Goal: Check status: Check status

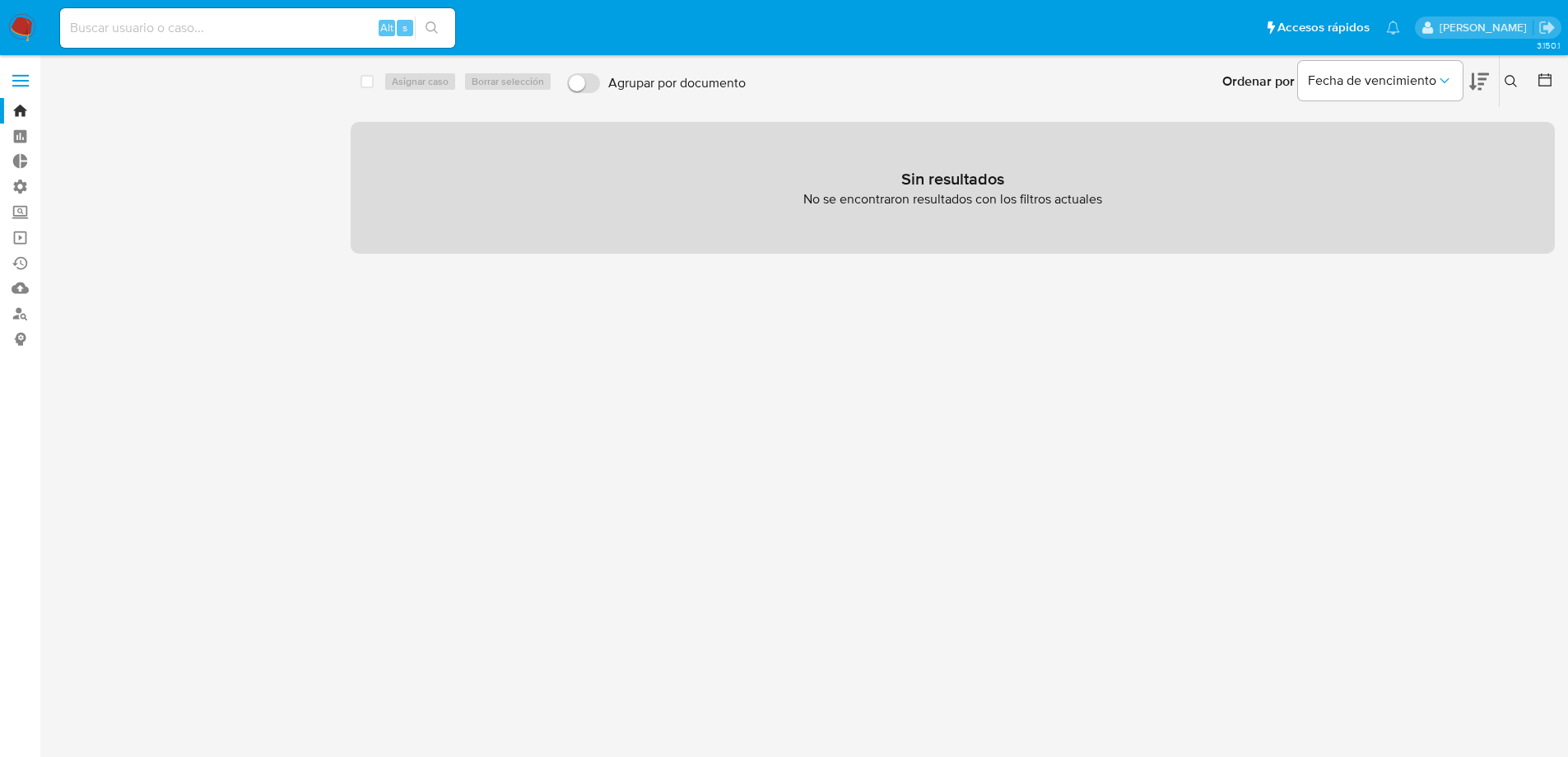
click at [182, 28] on input at bounding box center [257, 27] width 395 height 21
paste input "1sVDfcmS4elNnwz8ypBSftKb"
type input "1sVDfcmS4elNnwz8ypBSftKb"
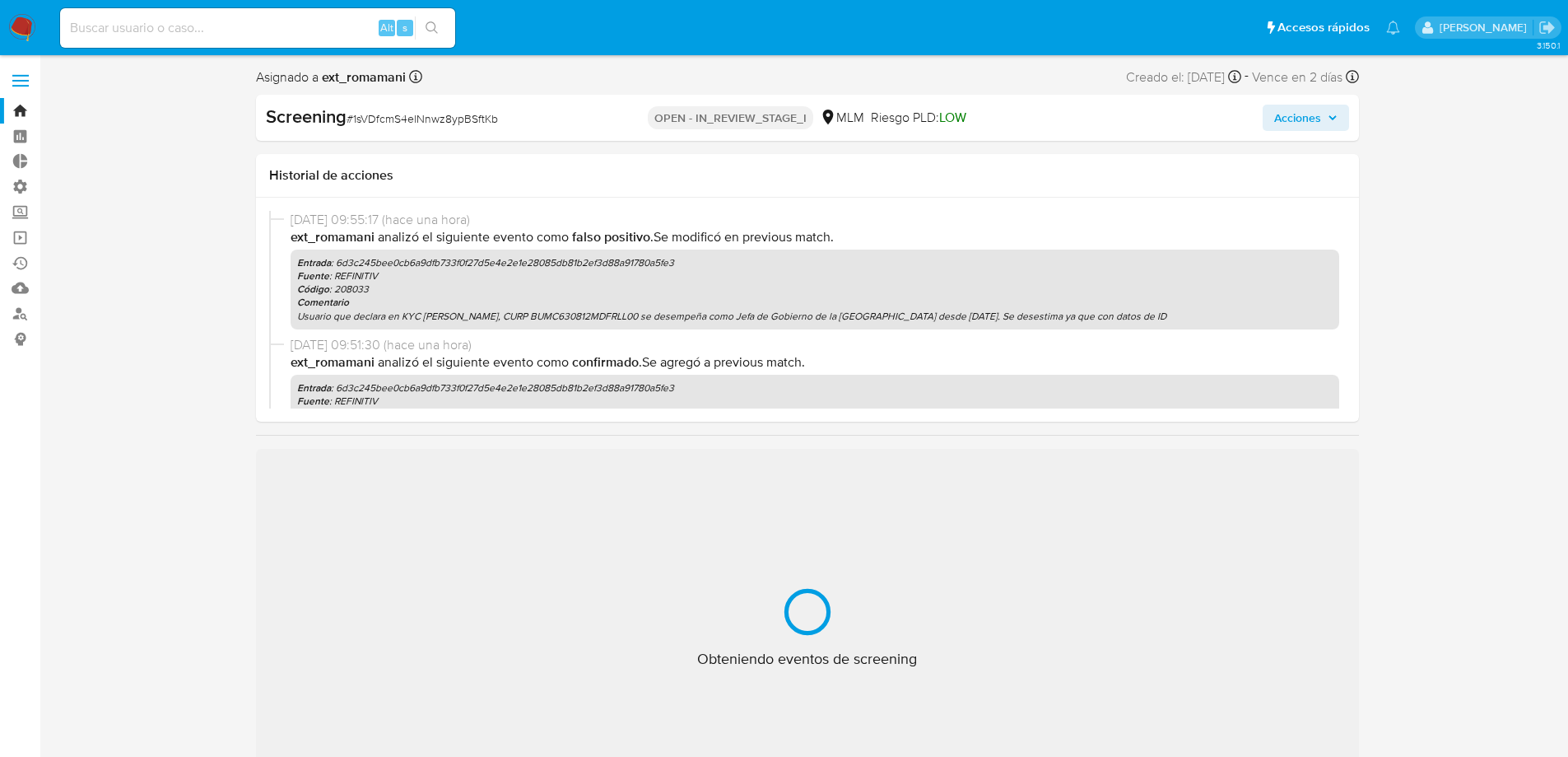
select select "10"
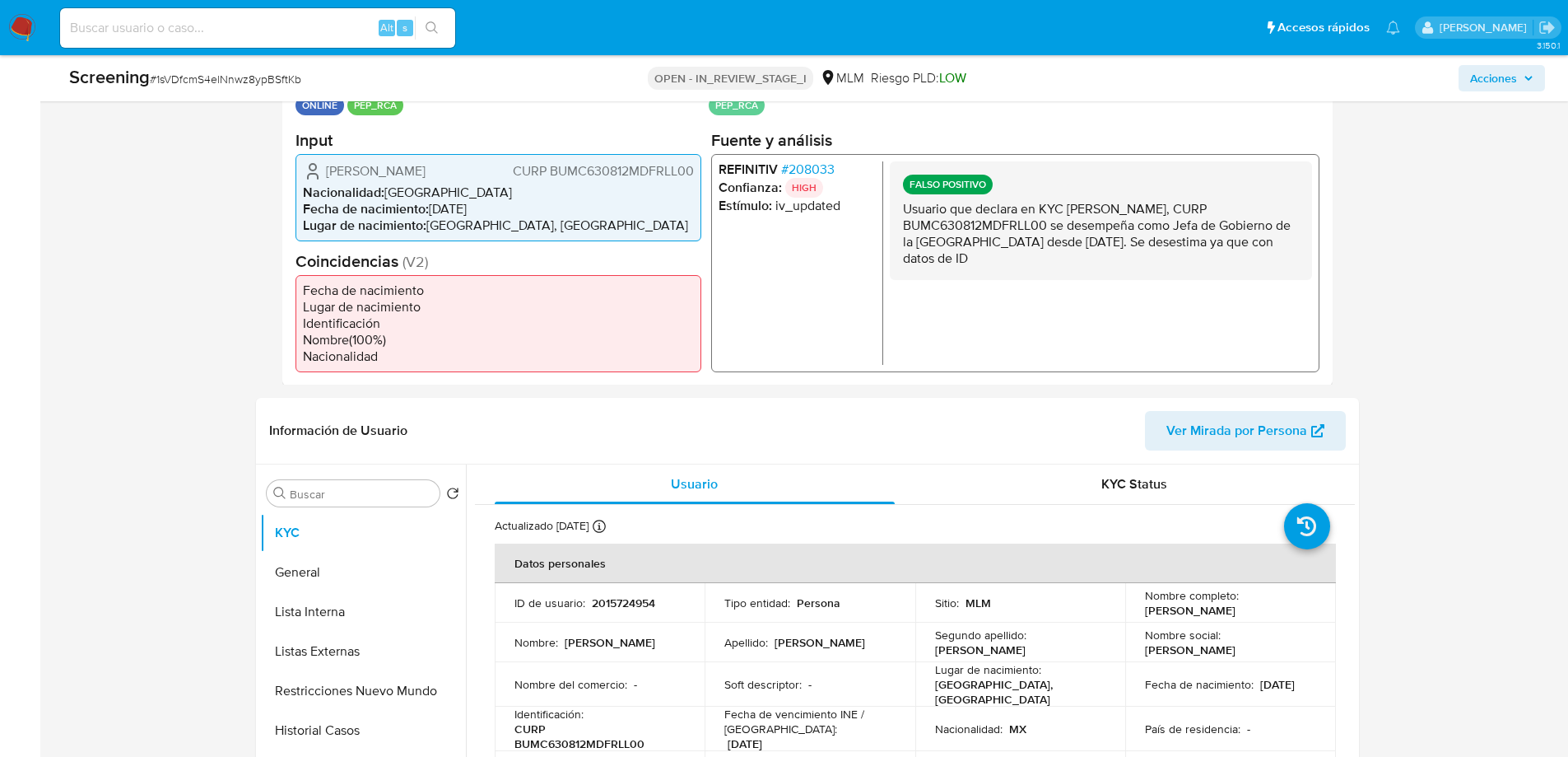
scroll to position [411, 0]
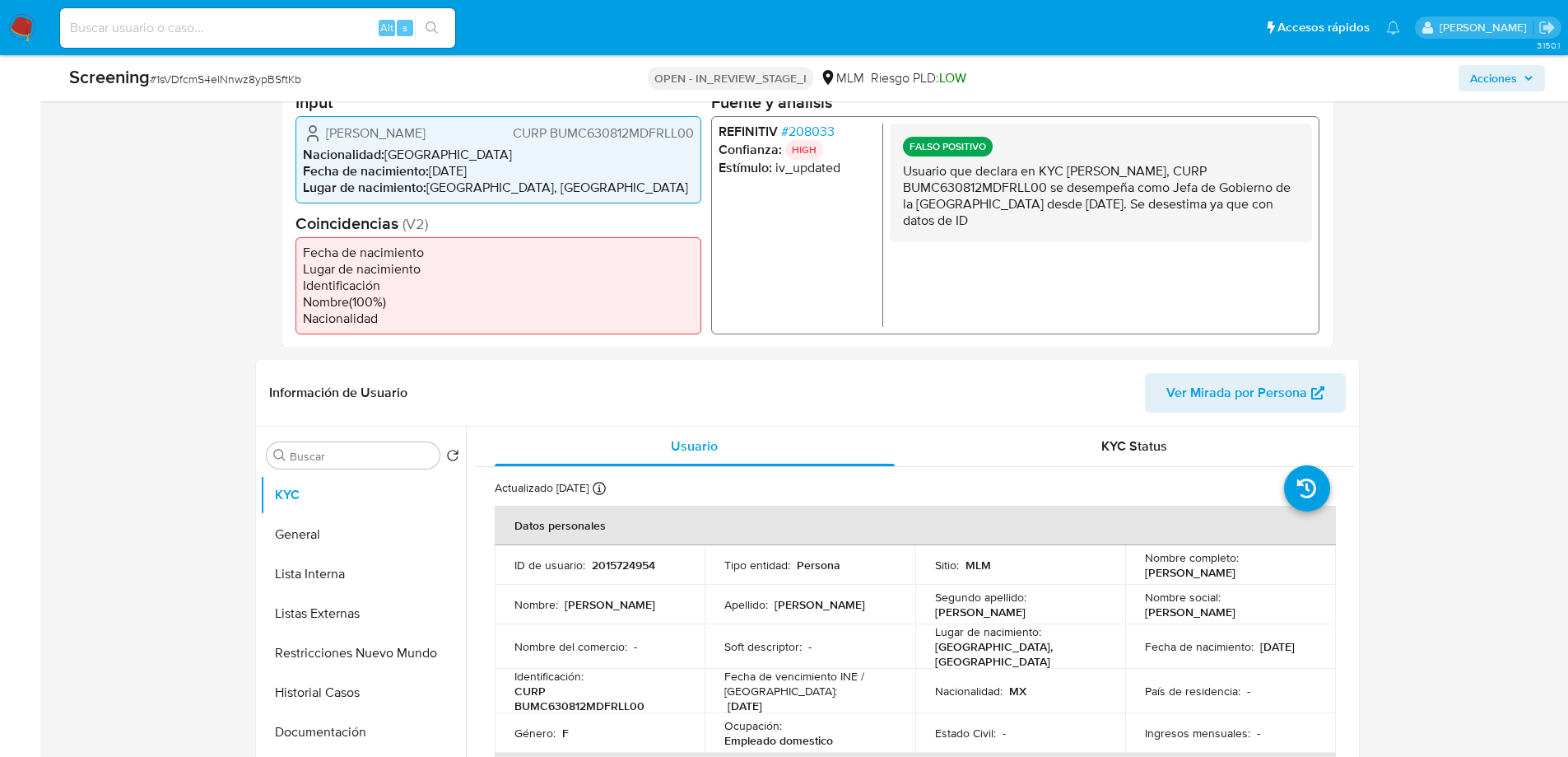
click at [824, 128] on span "# 208033" at bounding box center [807, 131] width 53 height 16
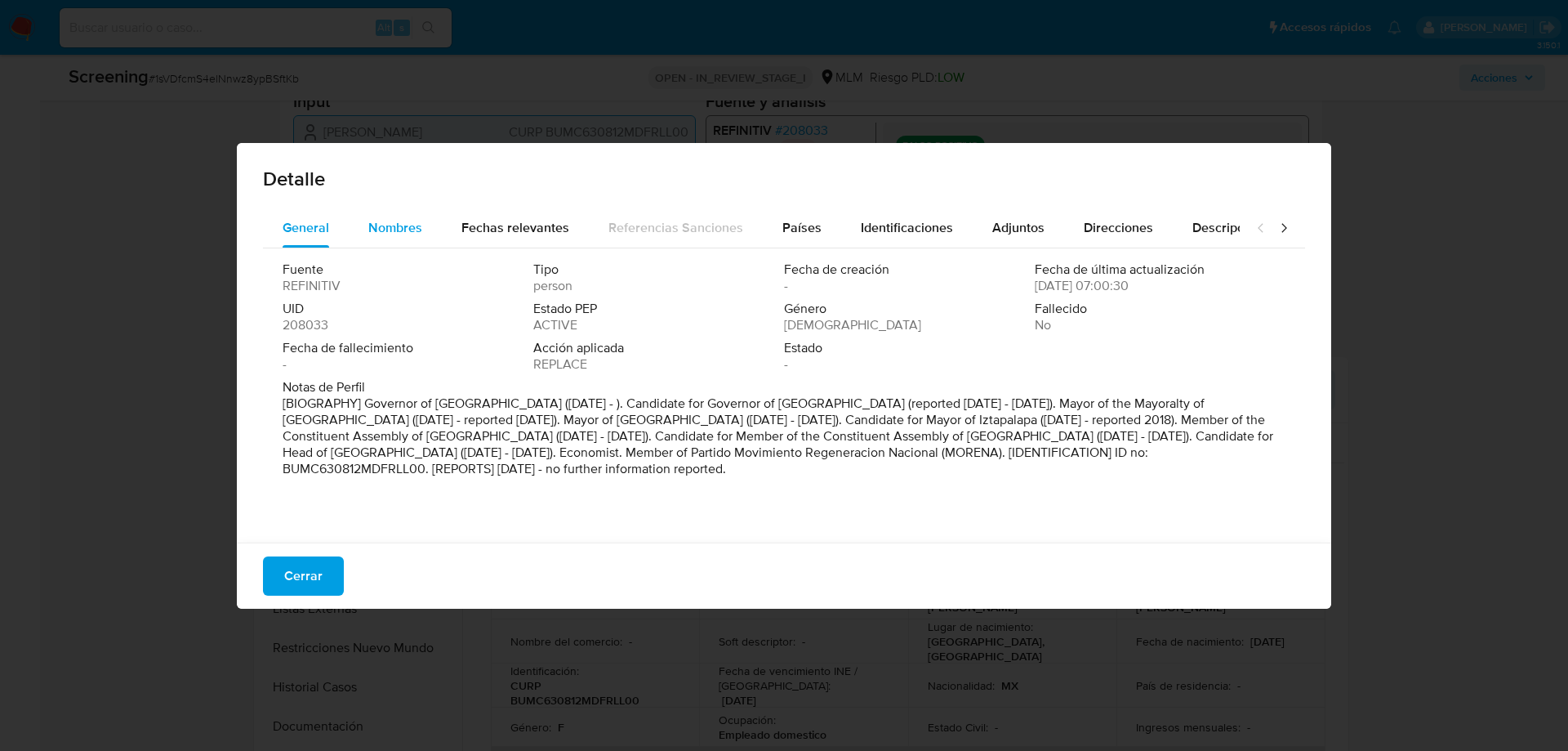
click at [407, 226] on span "Nombres" at bounding box center [394, 227] width 54 height 19
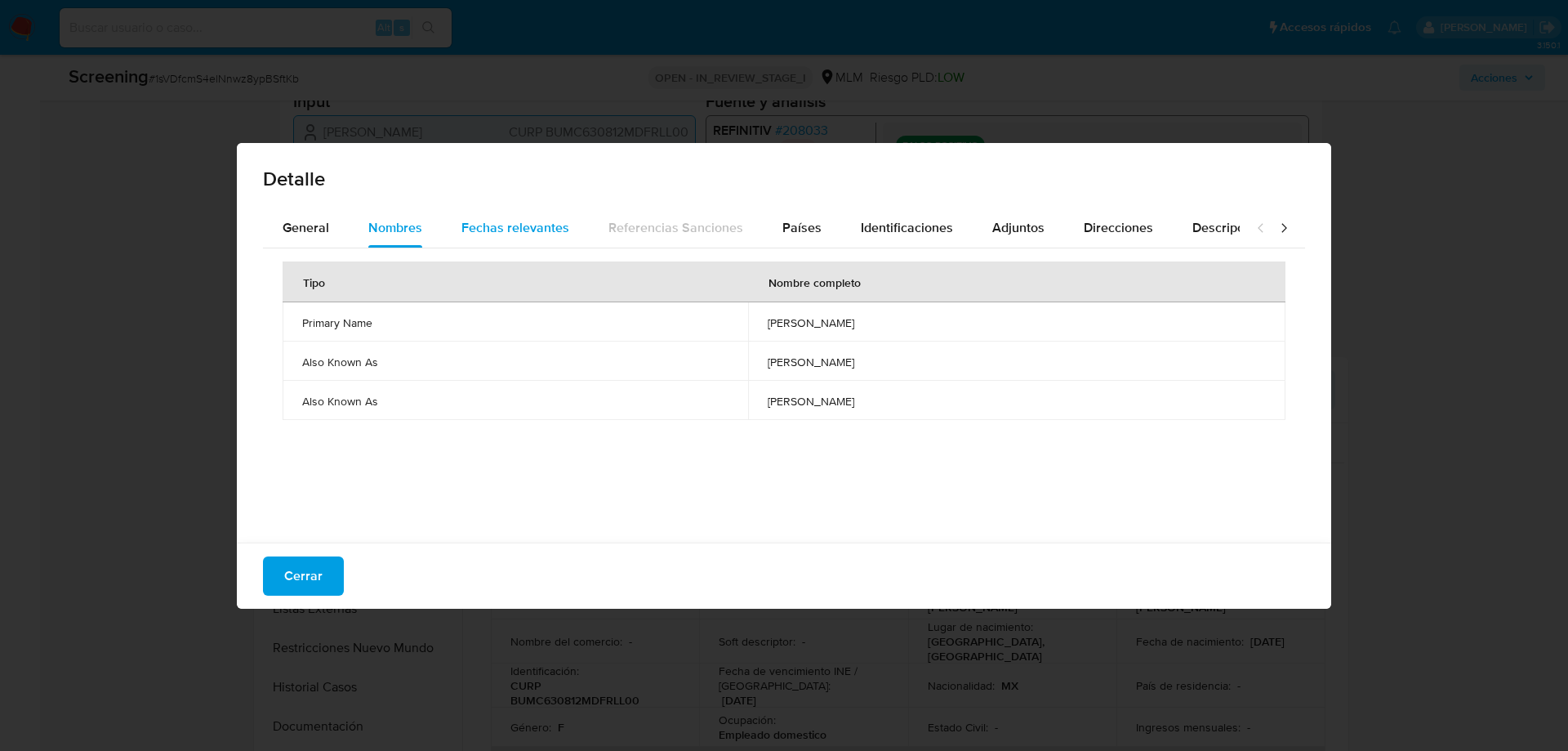
click at [500, 226] on span "Fechas relevantes" at bounding box center [515, 227] width 108 height 19
click at [808, 214] on div "Países" at bounding box center [802, 227] width 39 height 39
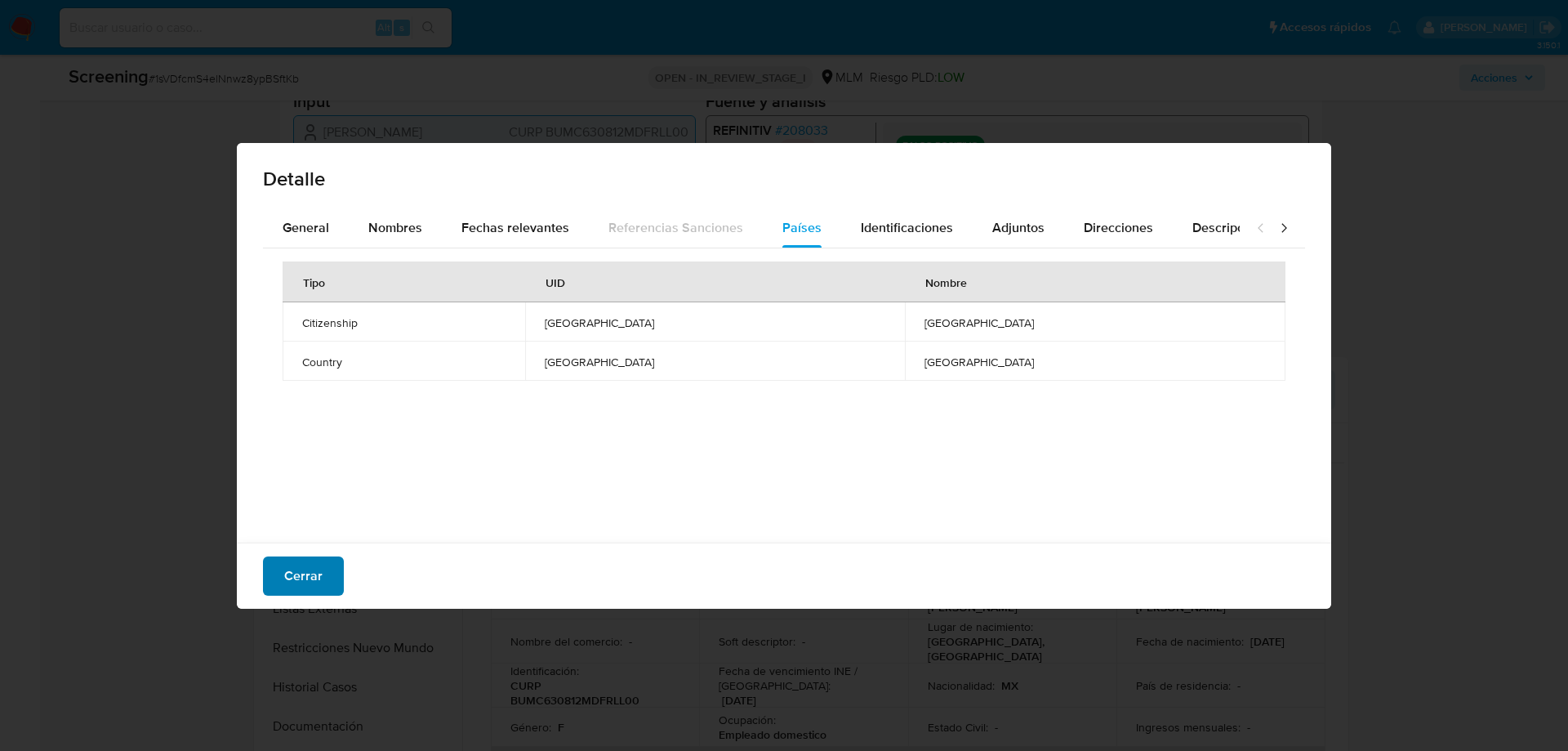
click at [307, 576] on span "Cerrar" at bounding box center [304, 576] width 38 height 36
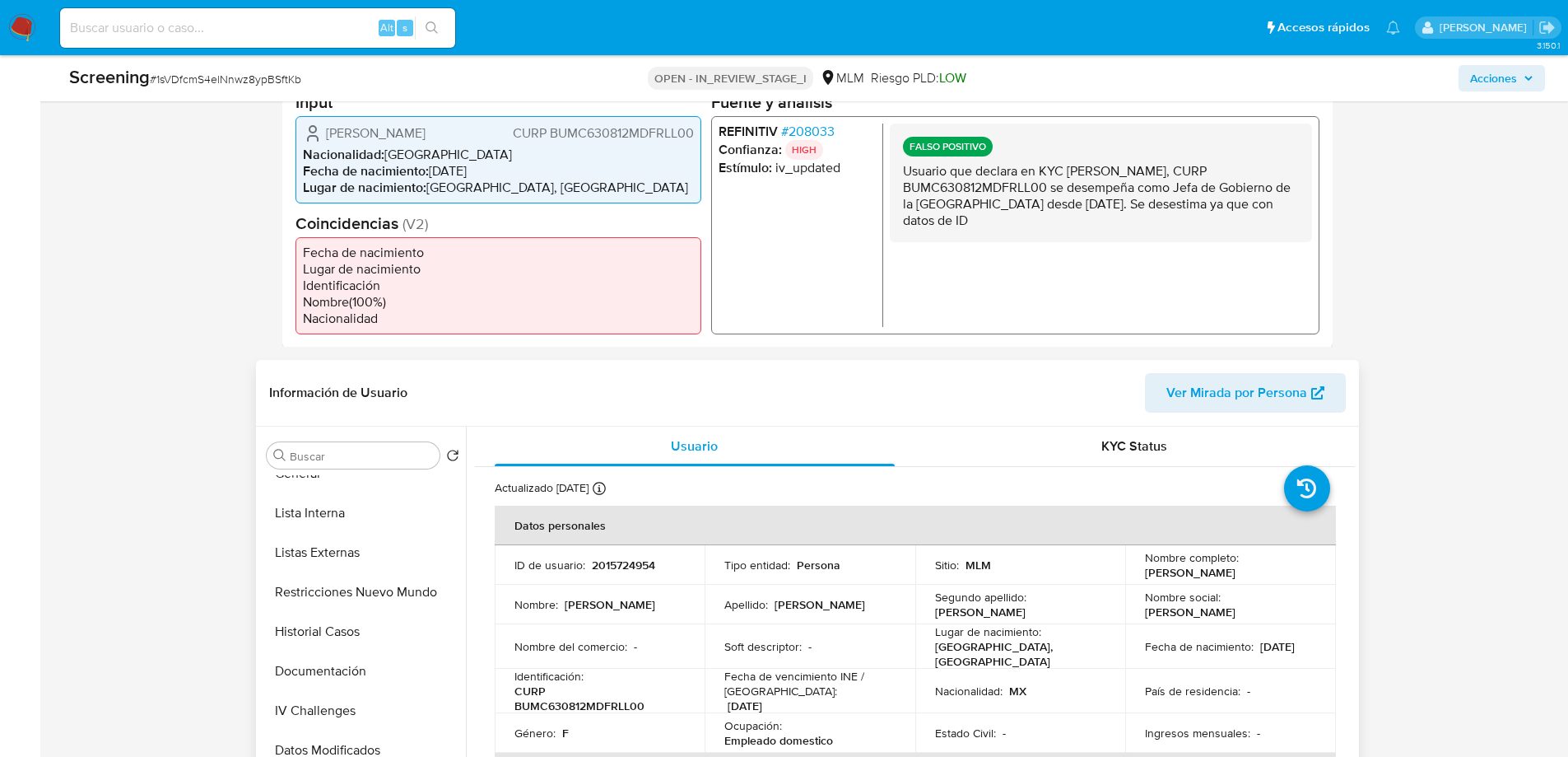
scroll to position [165, 0]
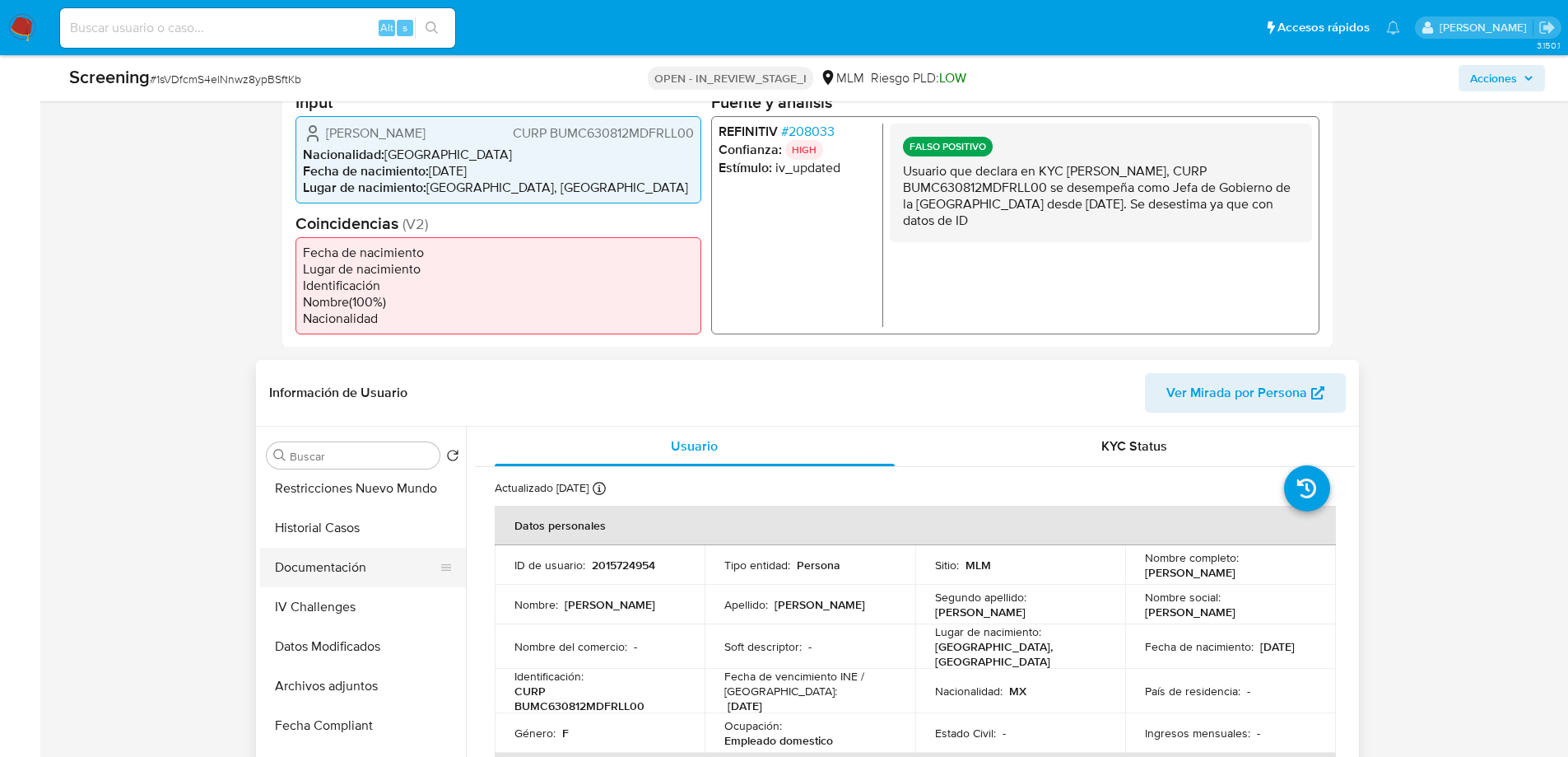
click at [334, 564] on button "Documentación" at bounding box center [356, 566] width 192 height 39
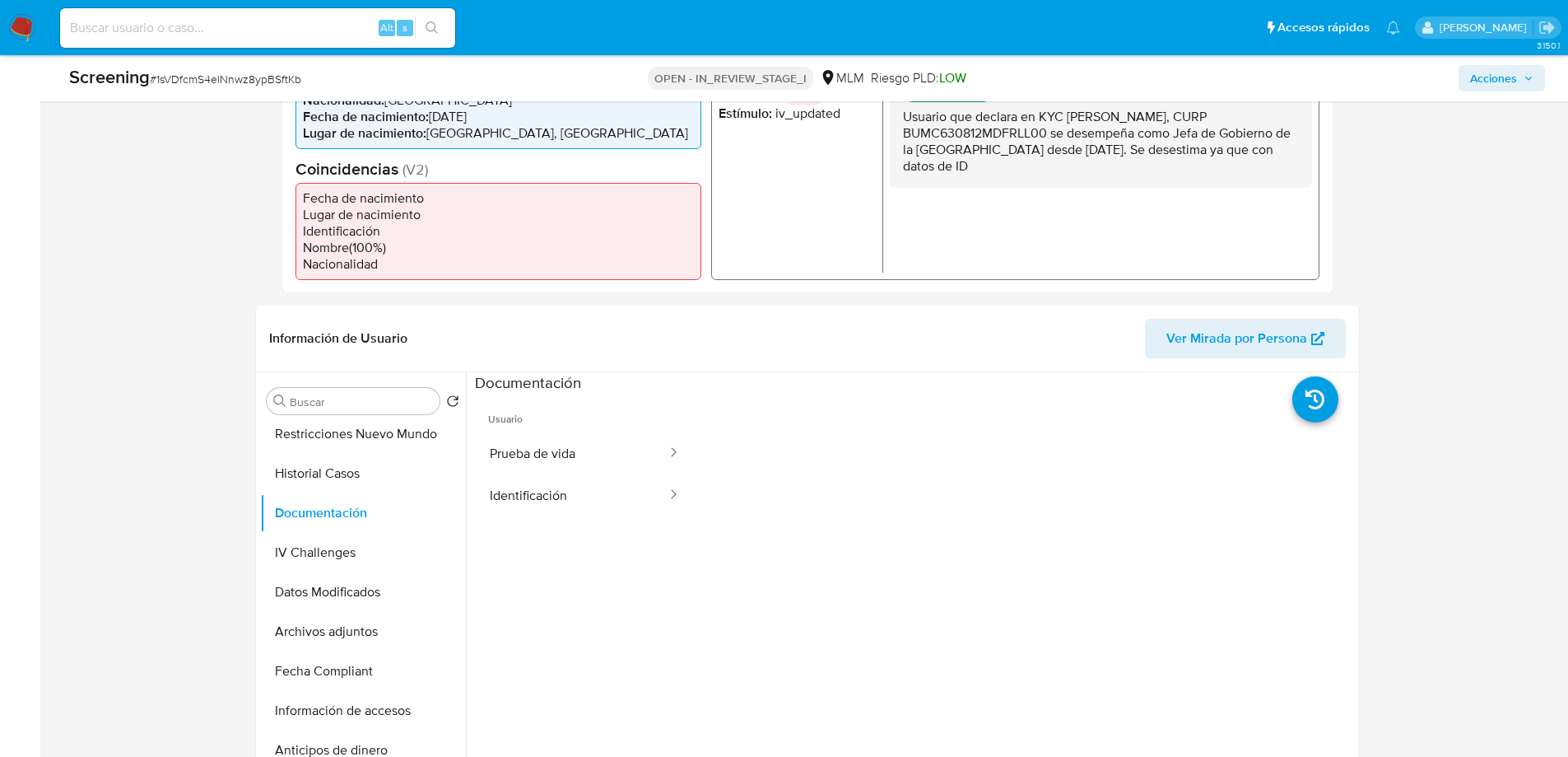
scroll to position [576, 0]
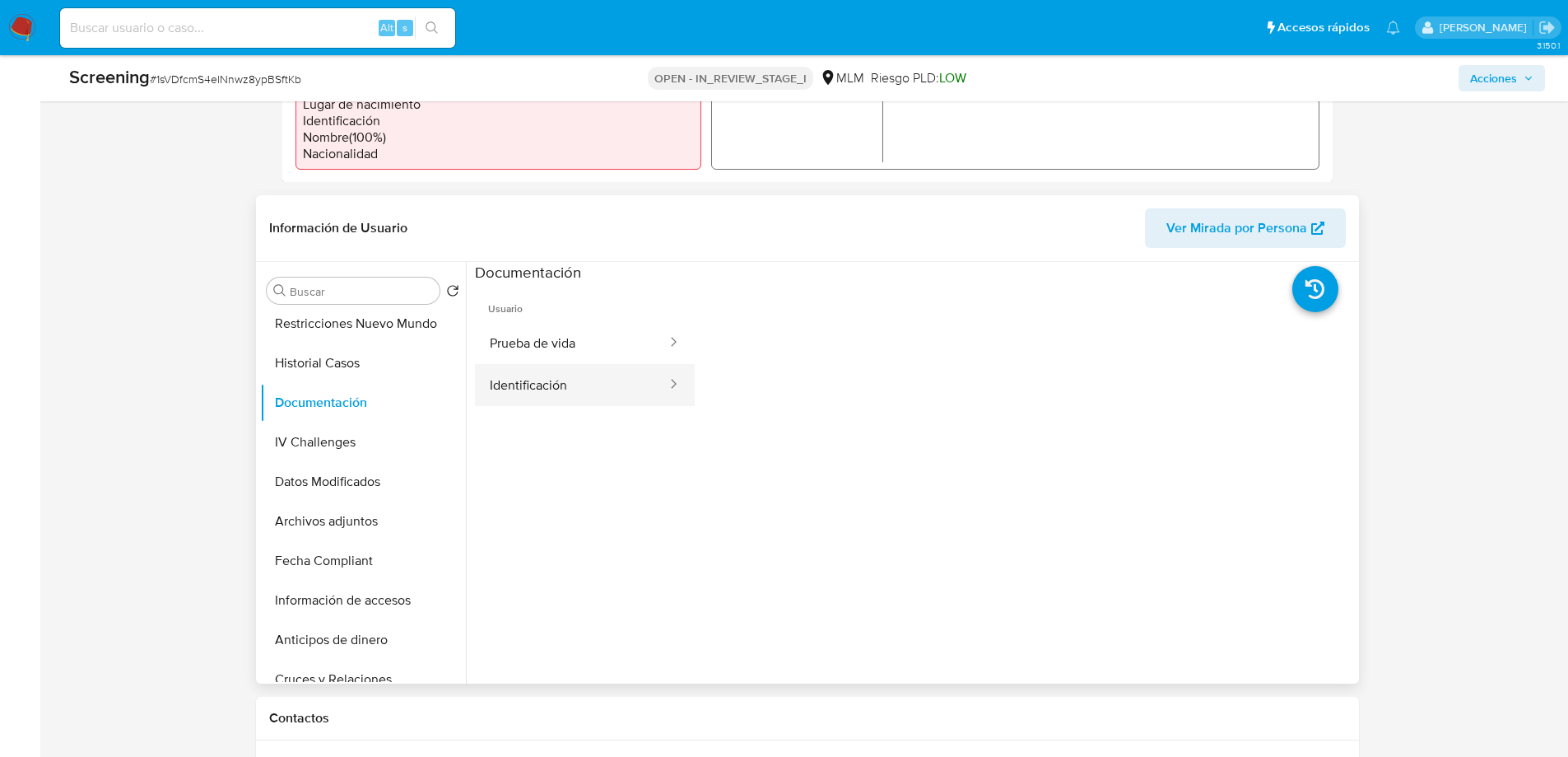
click at [535, 386] on button "Identificación" at bounding box center [571, 385] width 193 height 42
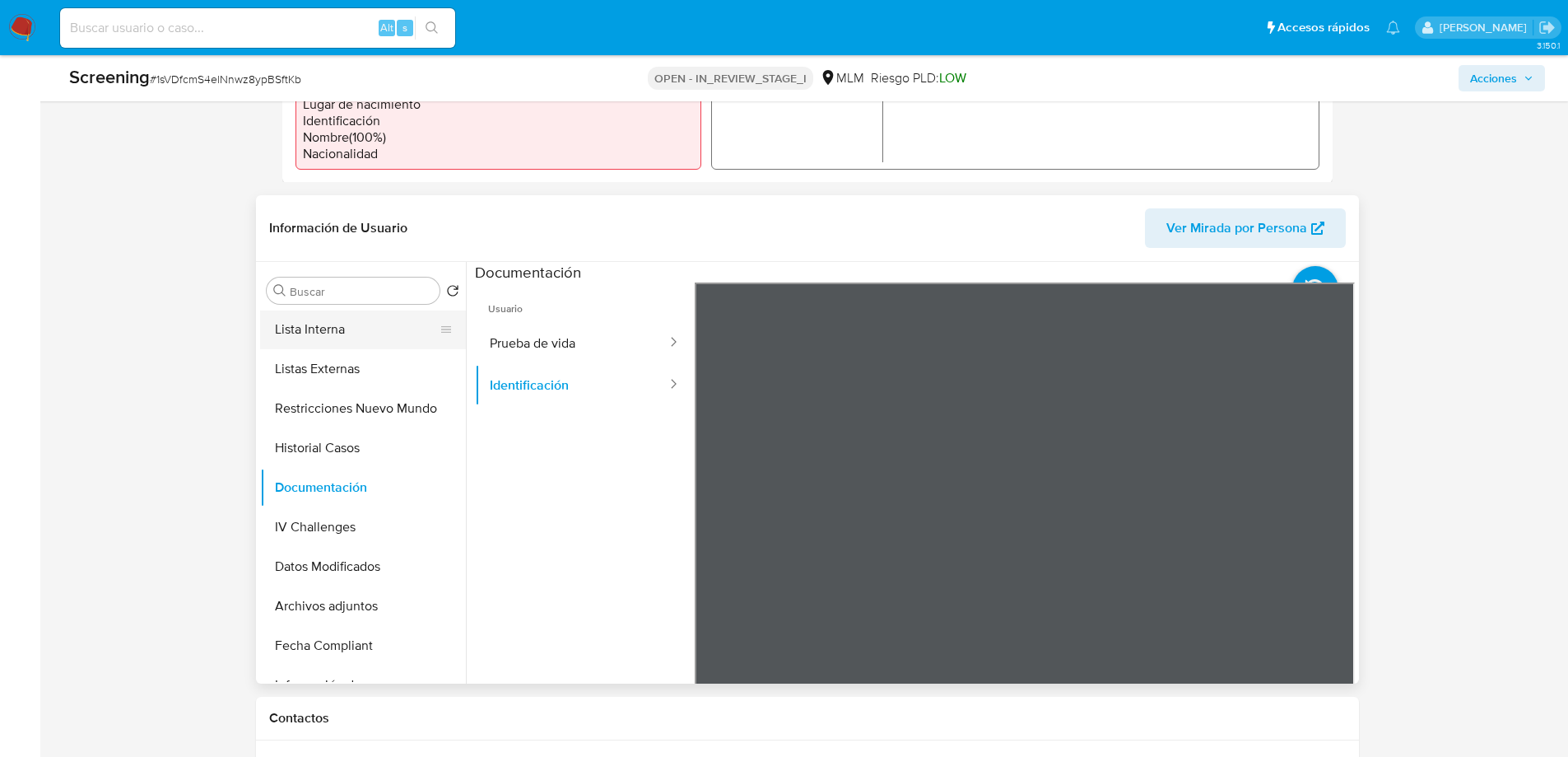
scroll to position [0, 0]
click at [345, 335] on button "KYC" at bounding box center [356, 330] width 192 height 39
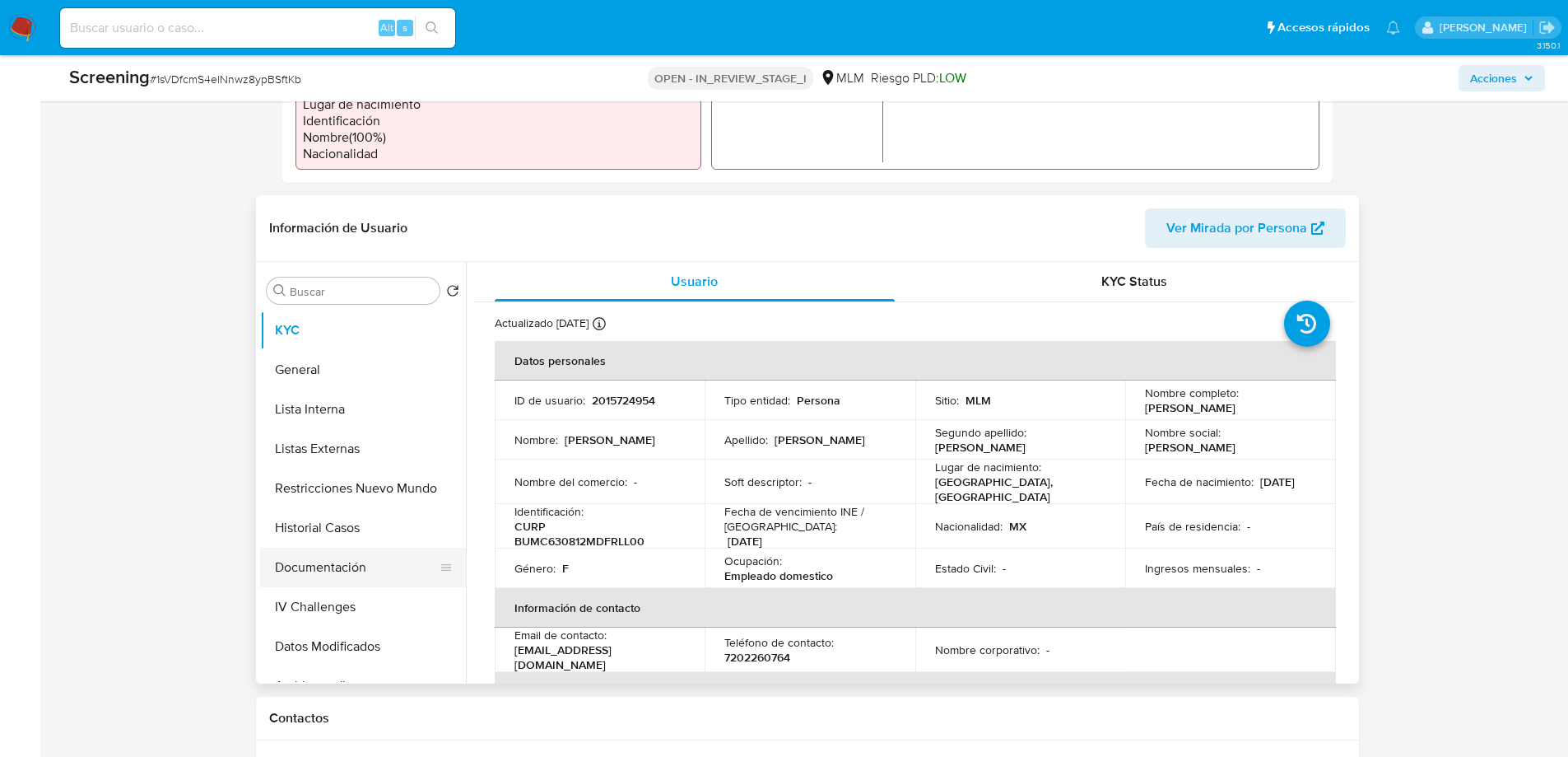
click at [354, 573] on button "Documentación" at bounding box center [356, 566] width 192 height 39
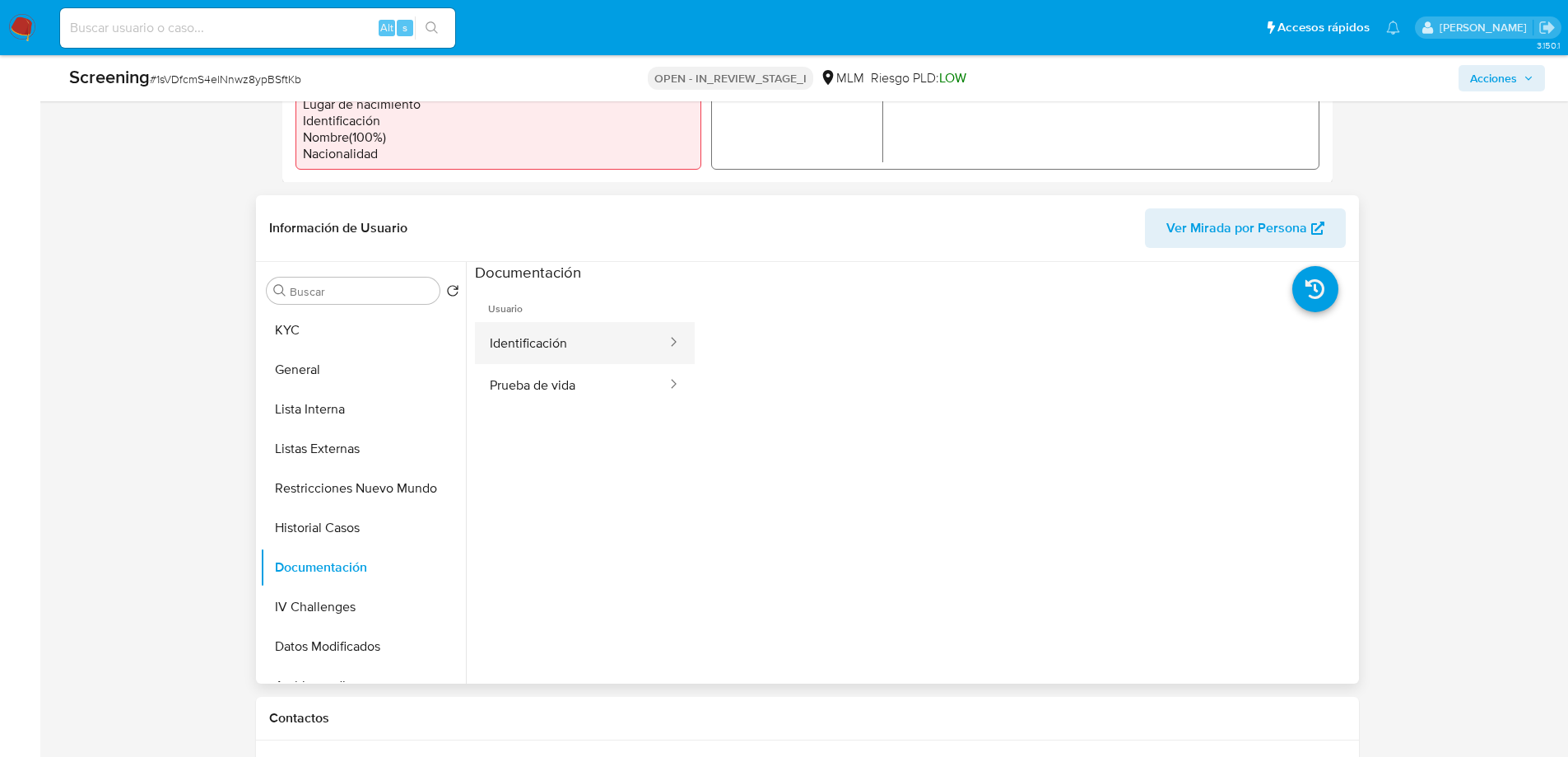
click at [519, 346] on button "Identificación" at bounding box center [571, 343] width 193 height 42
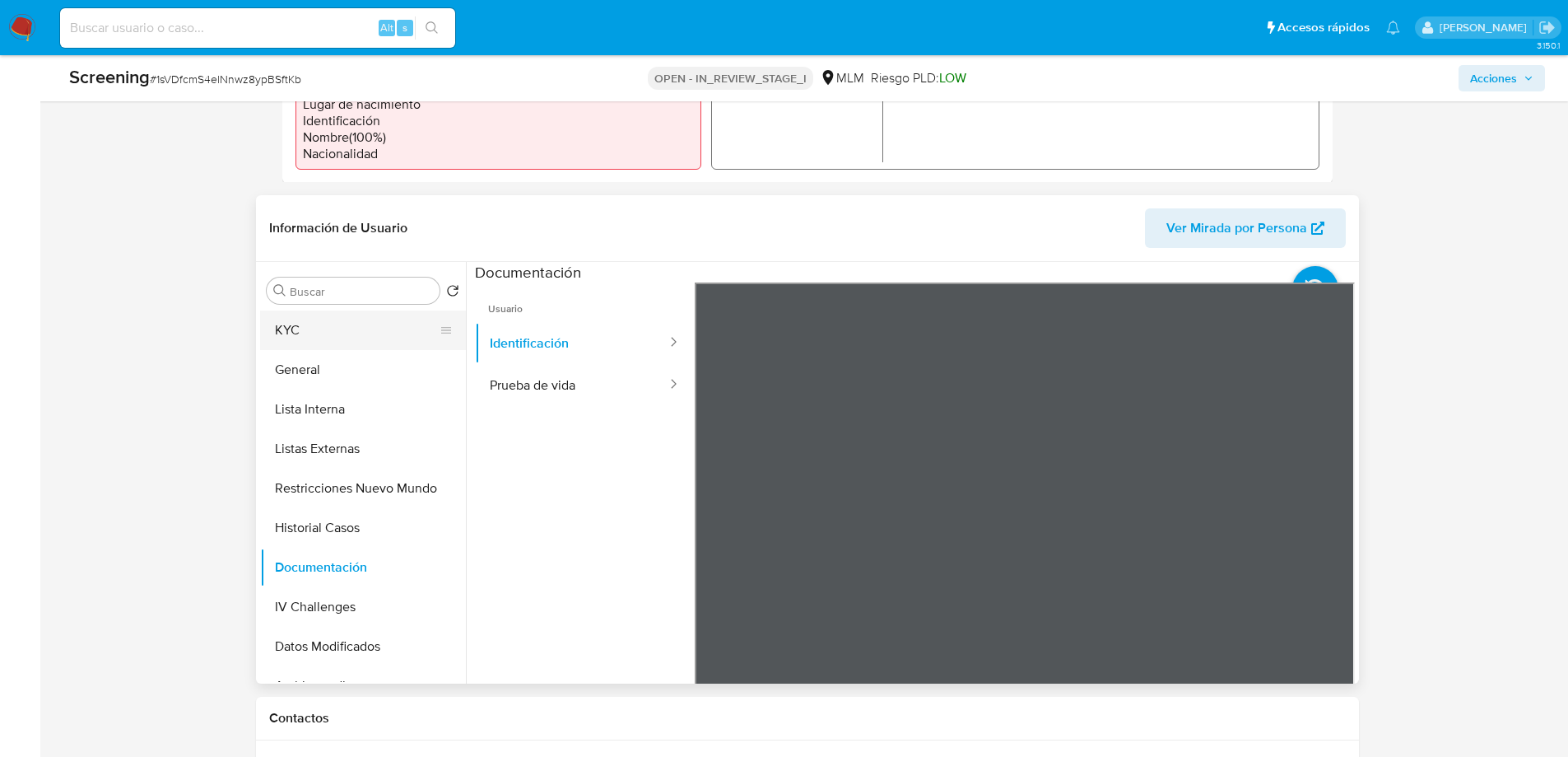
click at [308, 337] on button "KYC" at bounding box center [356, 330] width 192 height 39
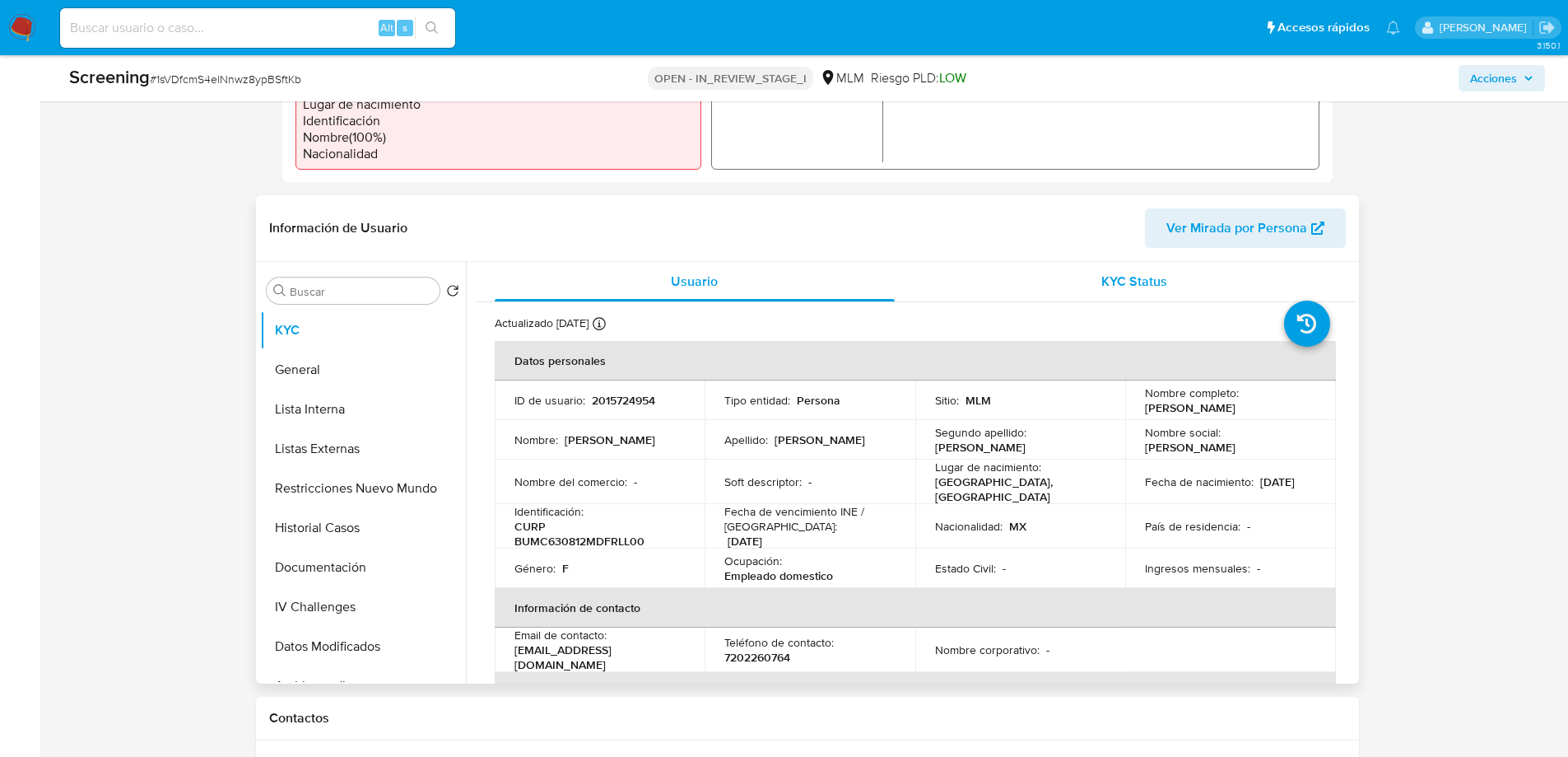
click at [1135, 280] on span "KYC Status" at bounding box center [1134, 280] width 66 height 19
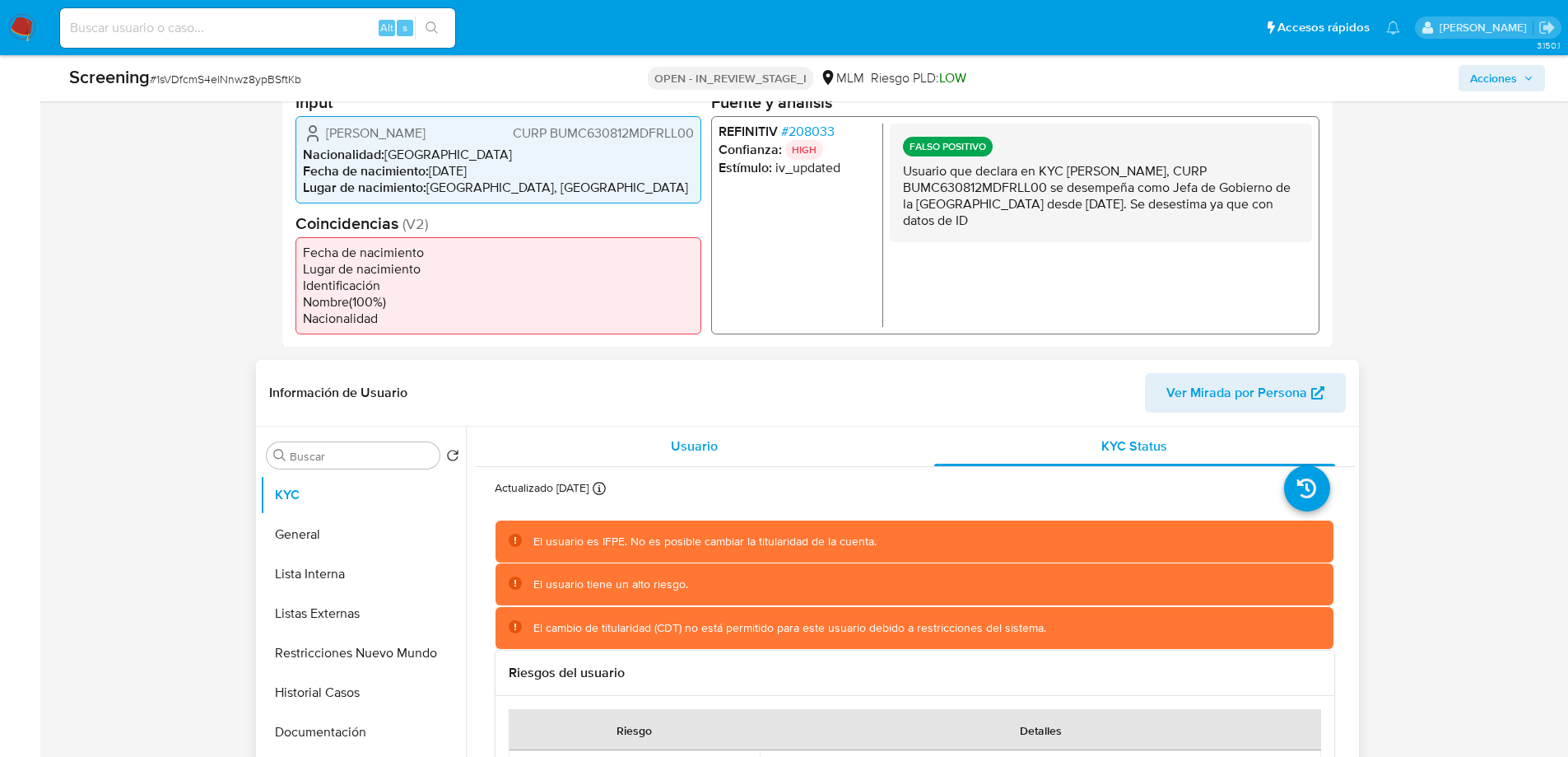
click at [678, 434] on div "Usuario" at bounding box center [695, 445] width 401 height 39
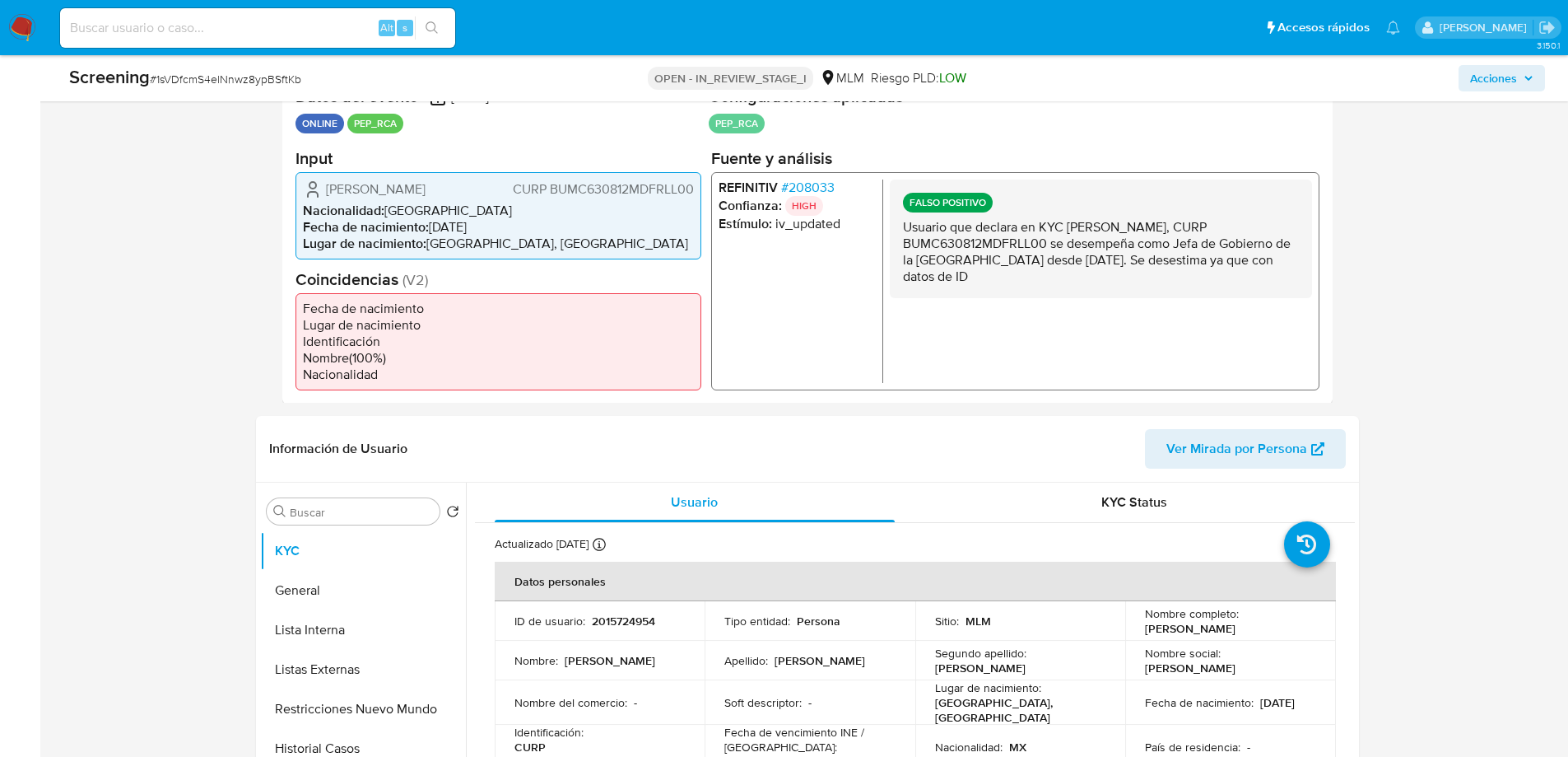
scroll to position [494, 0]
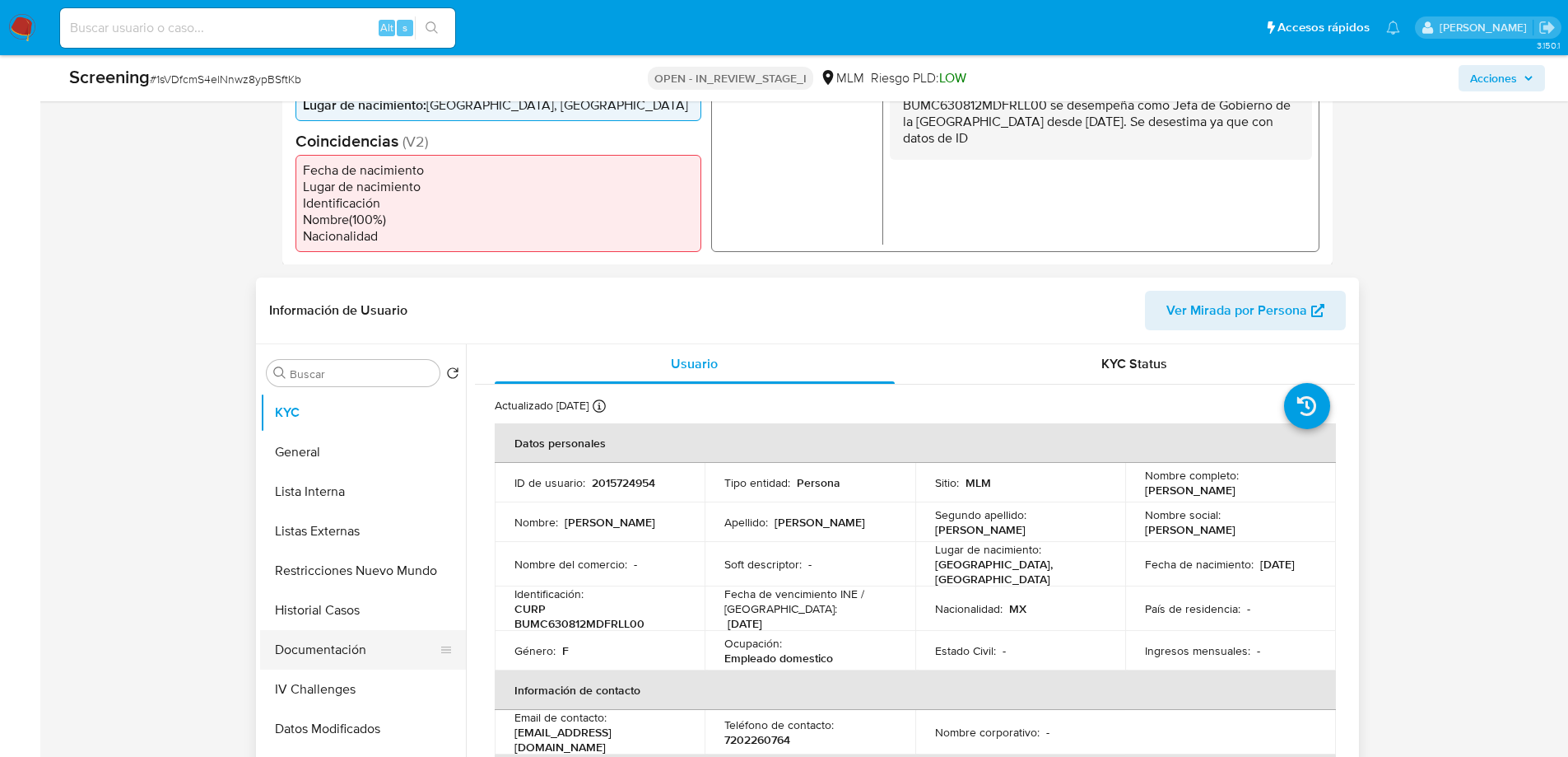
click at [335, 652] on button "Documentación" at bounding box center [356, 649] width 192 height 39
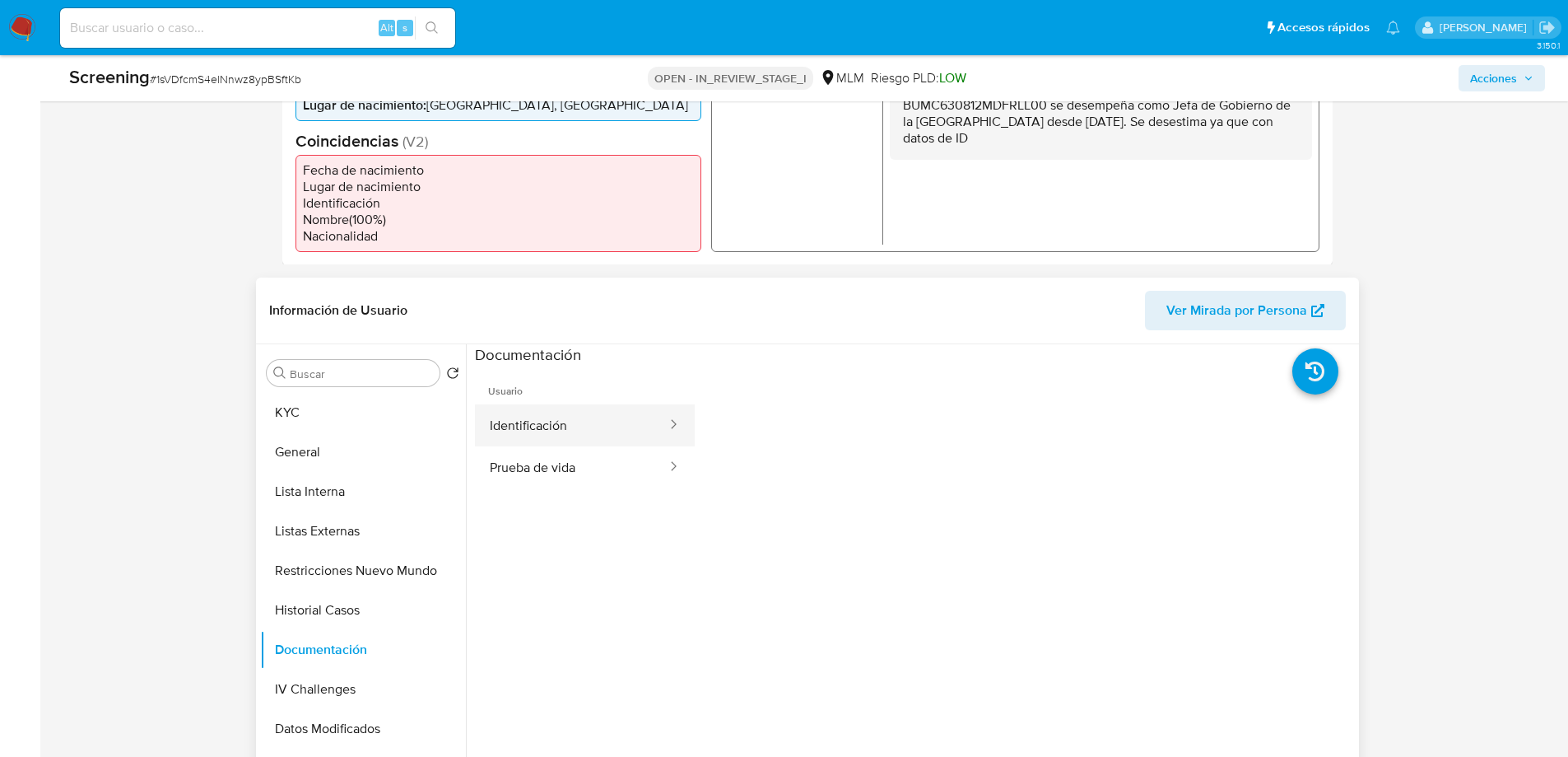
click at [583, 427] on button "Identificación" at bounding box center [571, 425] width 193 height 42
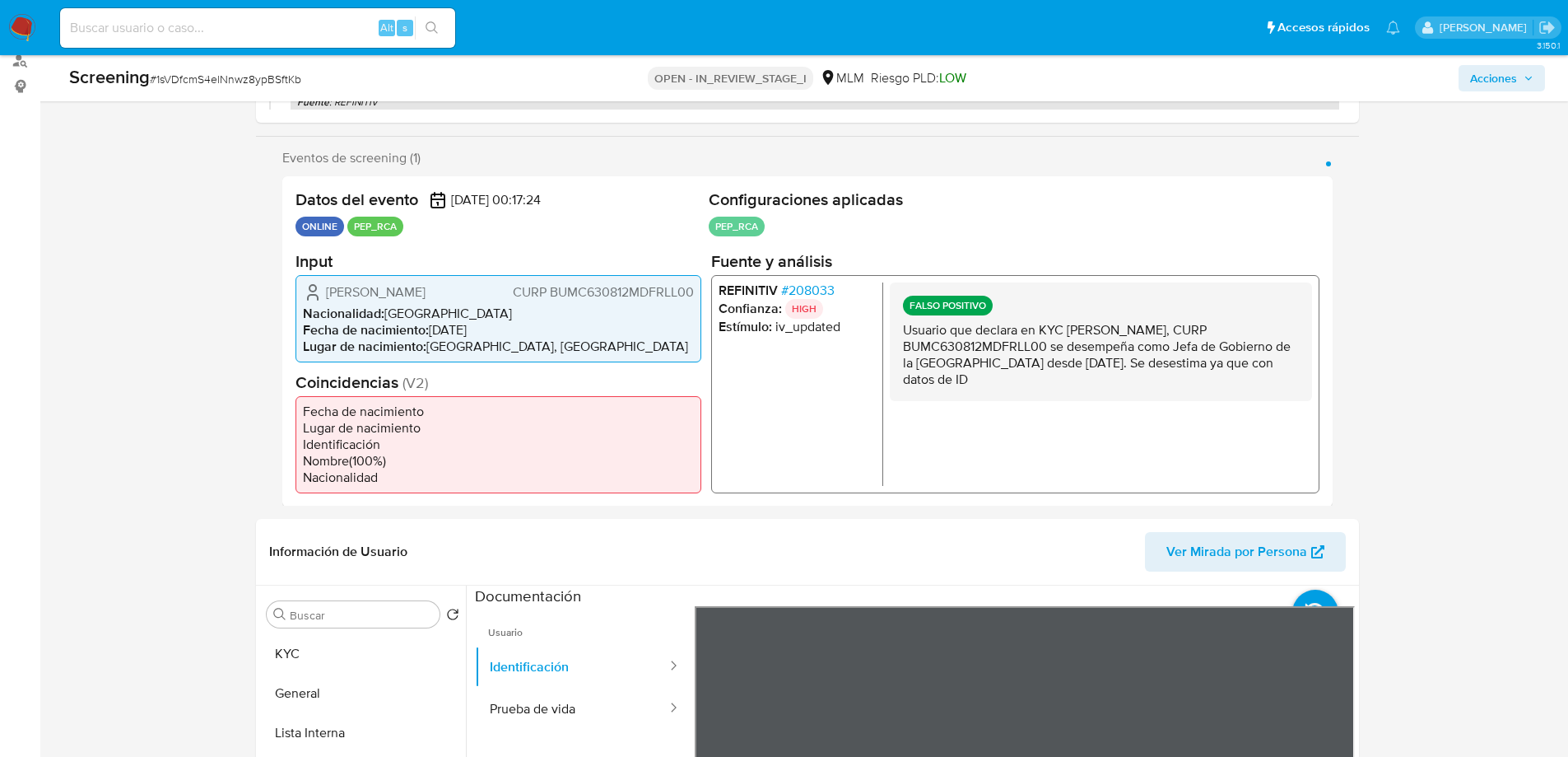
scroll to position [247, 0]
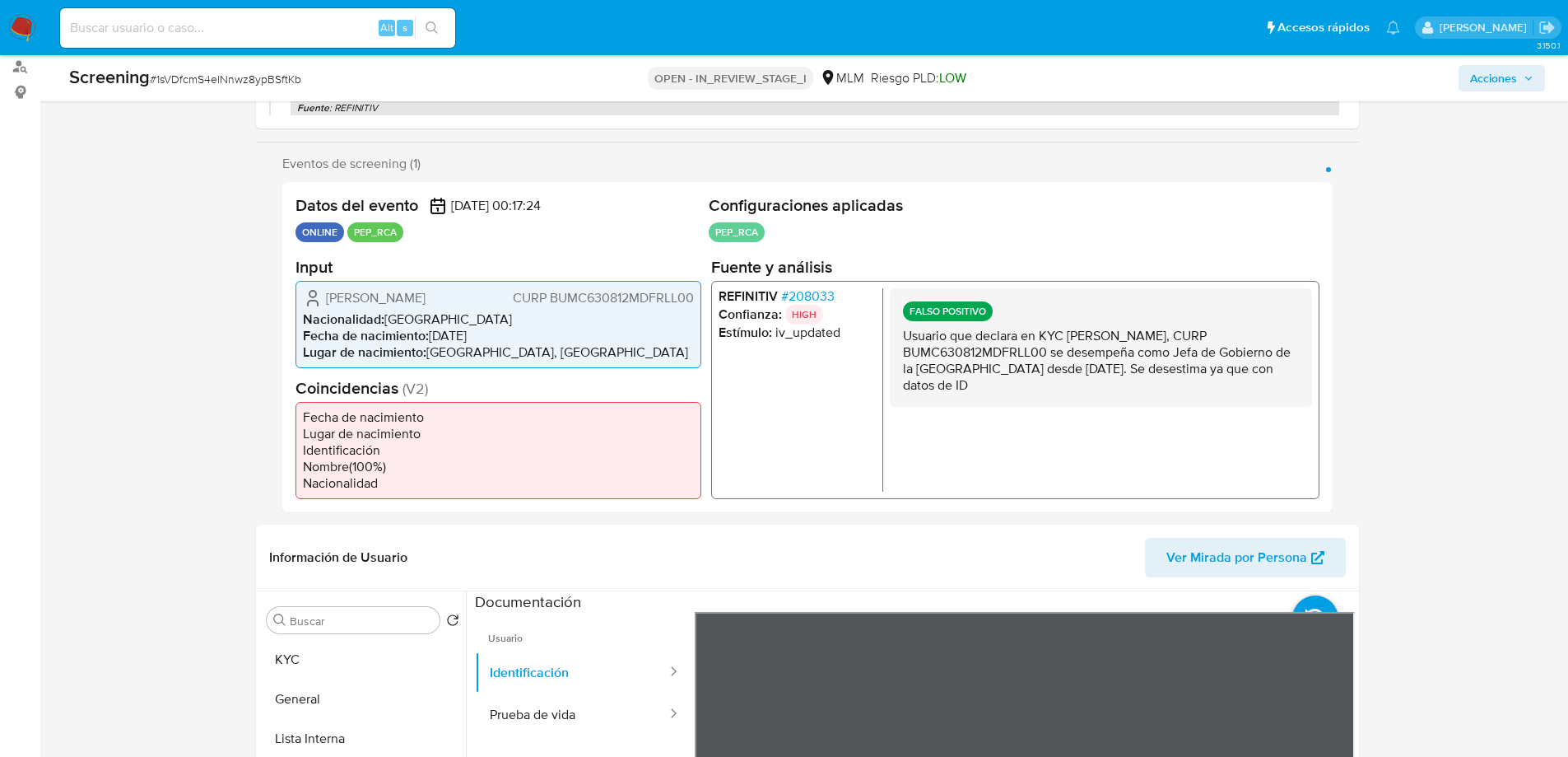
click at [821, 300] on span "# 208033" at bounding box center [807, 296] width 53 height 16
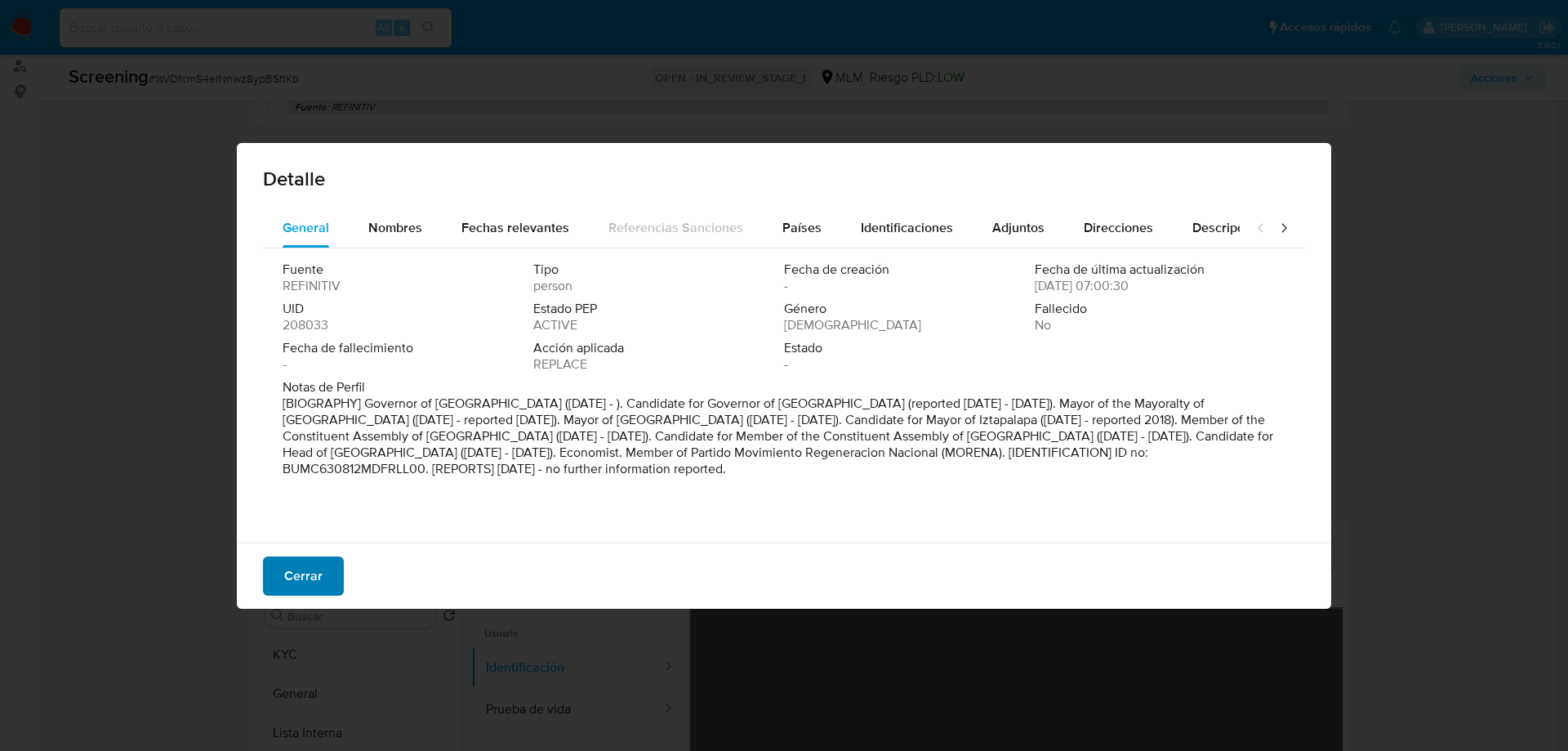
click at [322, 593] on button "Cerrar" at bounding box center [303, 576] width 81 height 39
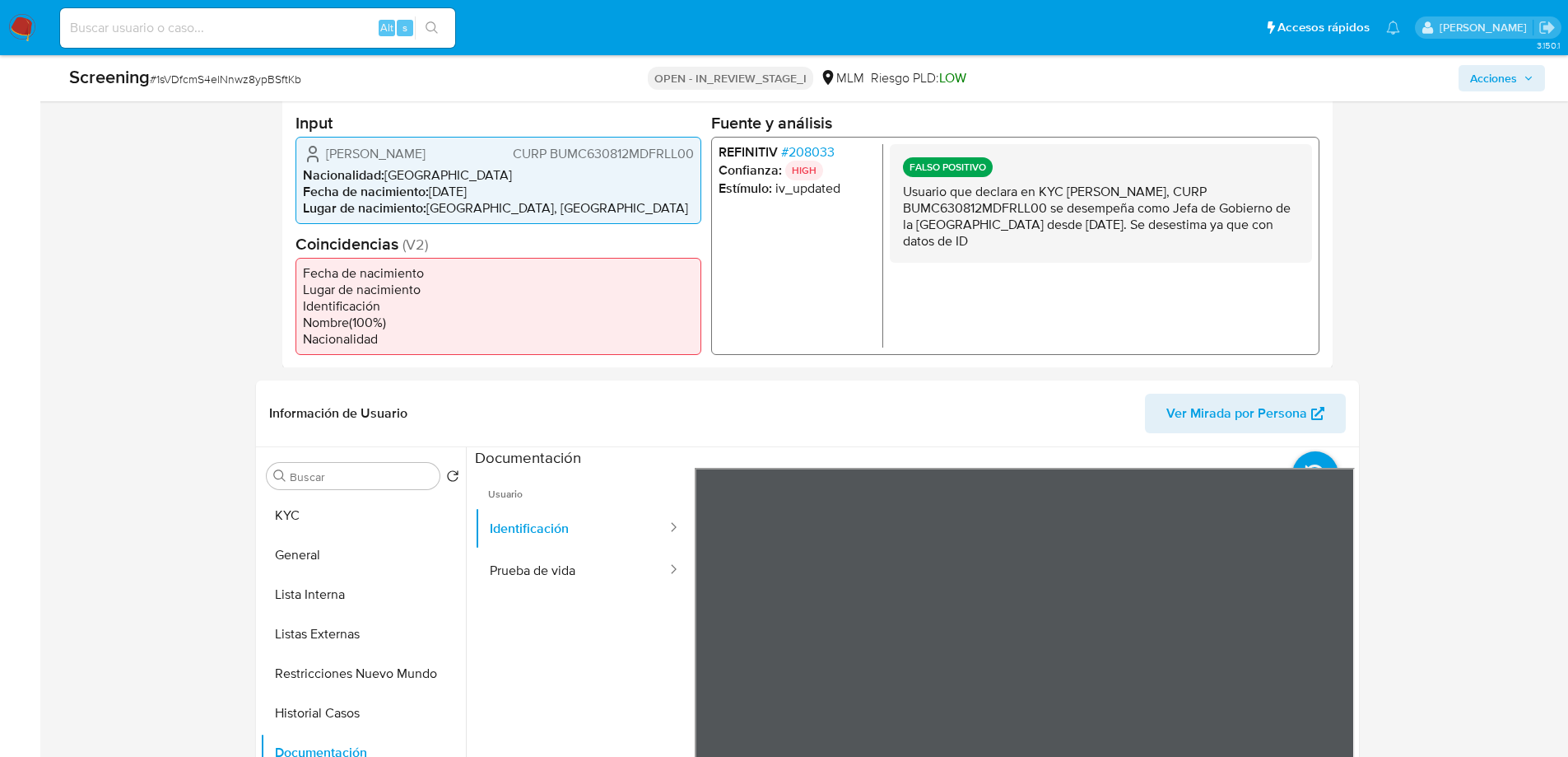
scroll to position [494, 0]
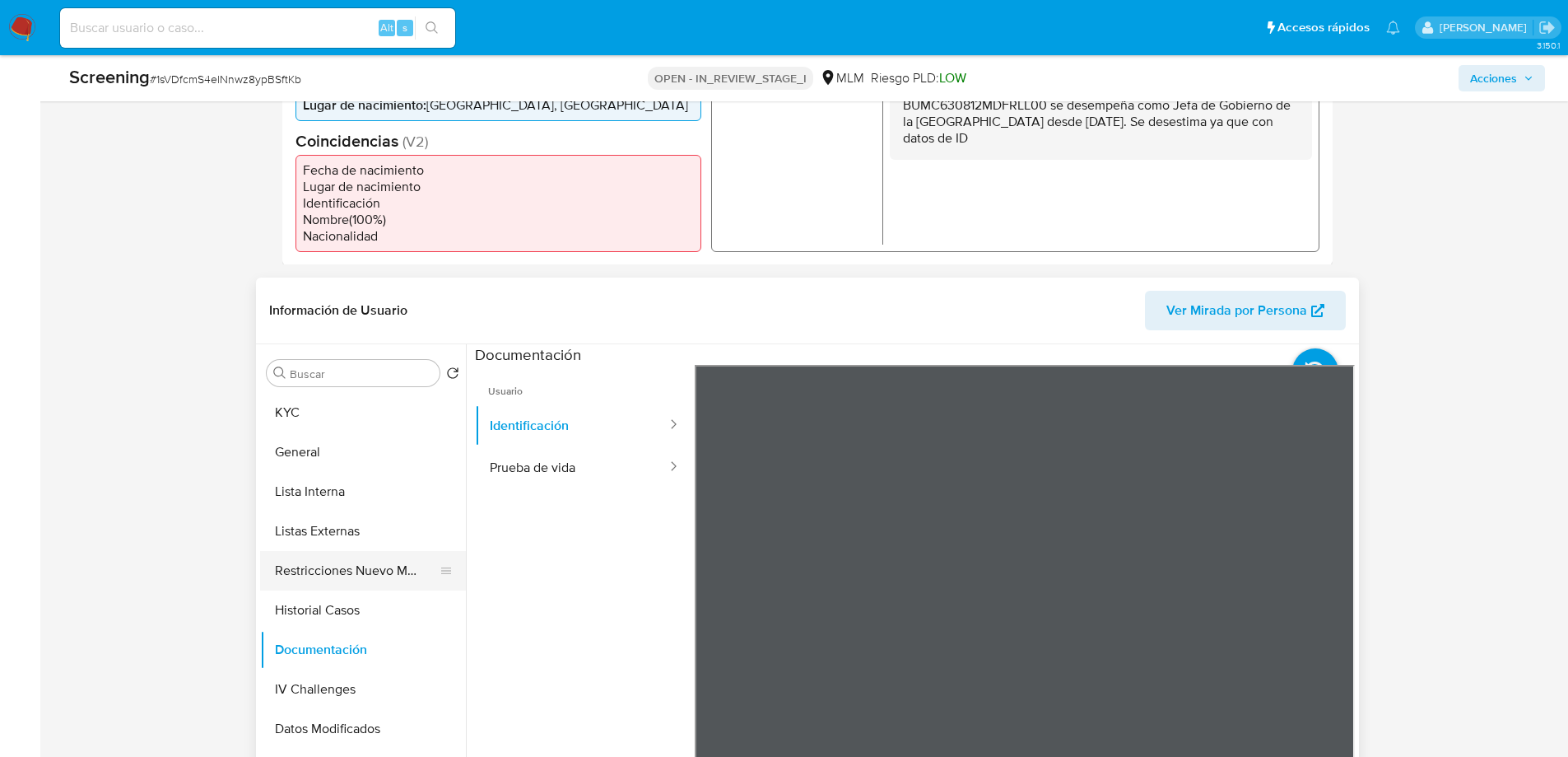
click at [355, 574] on button "Restricciones Nuevo Mundo" at bounding box center [356, 570] width 192 height 39
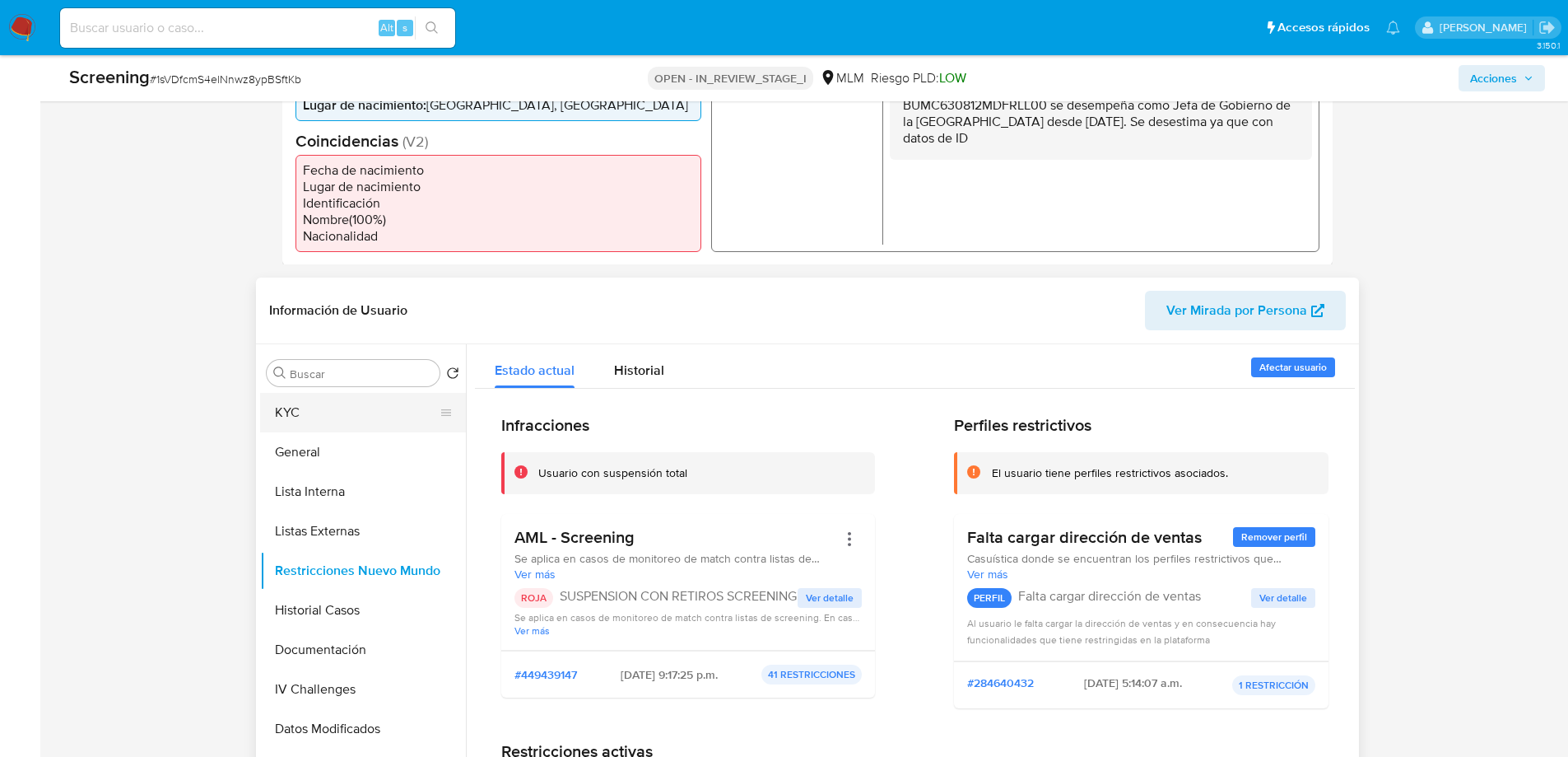
click at [289, 400] on button "KYC" at bounding box center [356, 412] width 192 height 39
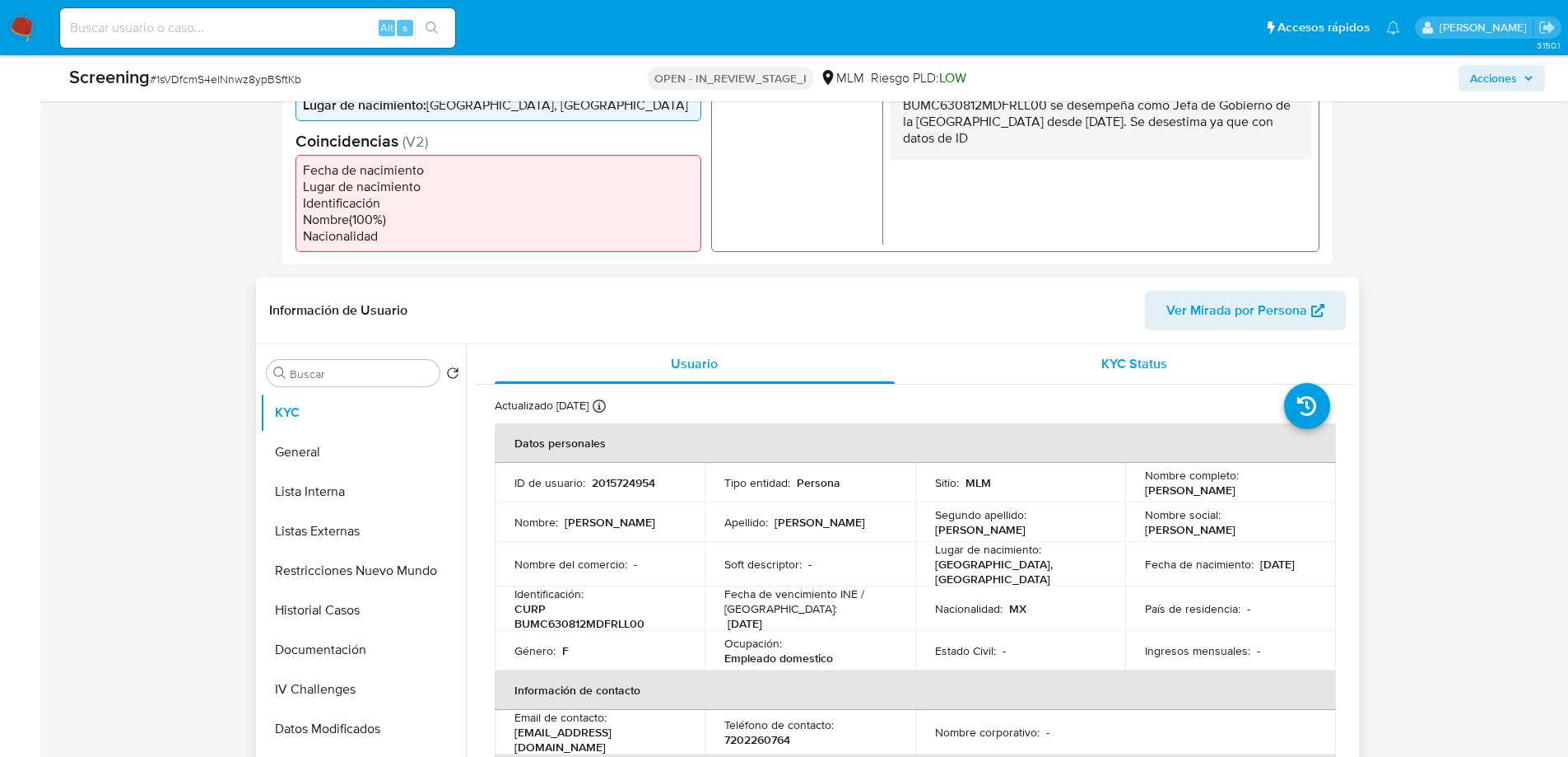
click at [1129, 376] on div "KYC Status" at bounding box center [1135, 364] width 401 height 39
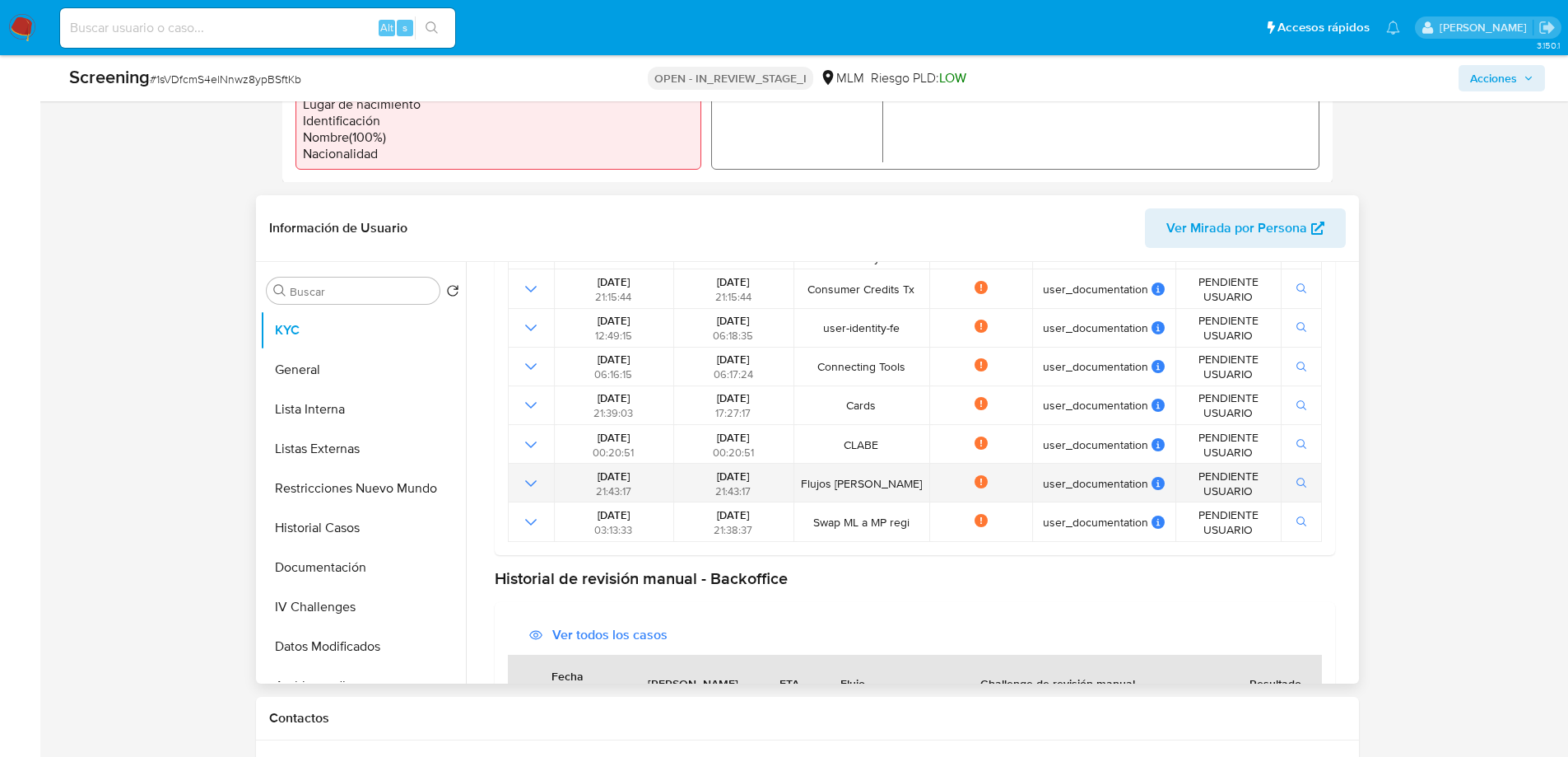
scroll to position [668, 0]
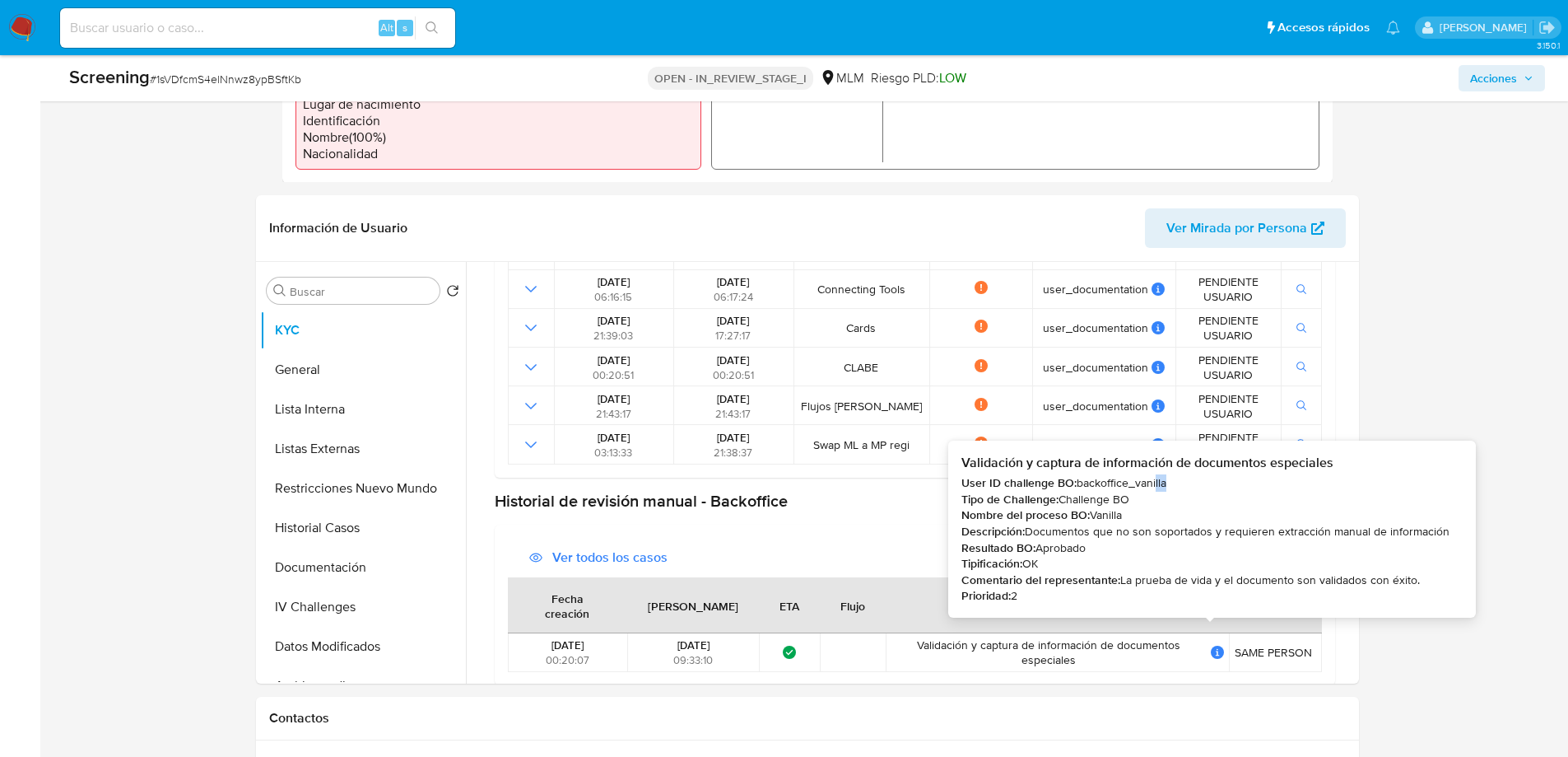
drag, startPoint x: 1169, startPoint y: 482, endPoint x: 1157, endPoint y: 483, distance: 12.0
click at [1157, 483] on div "User ID challenge BO: backoffice_vanilla" at bounding box center [1204, 483] width 488 height 16
drag, startPoint x: 1137, startPoint y: 517, endPoint x: 1099, endPoint y: 517, distance: 38.0
click at [1099, 517] on div "Nombre del proceso BO: Vanilla" at bounding box center [1204, 515] width 488 height 16
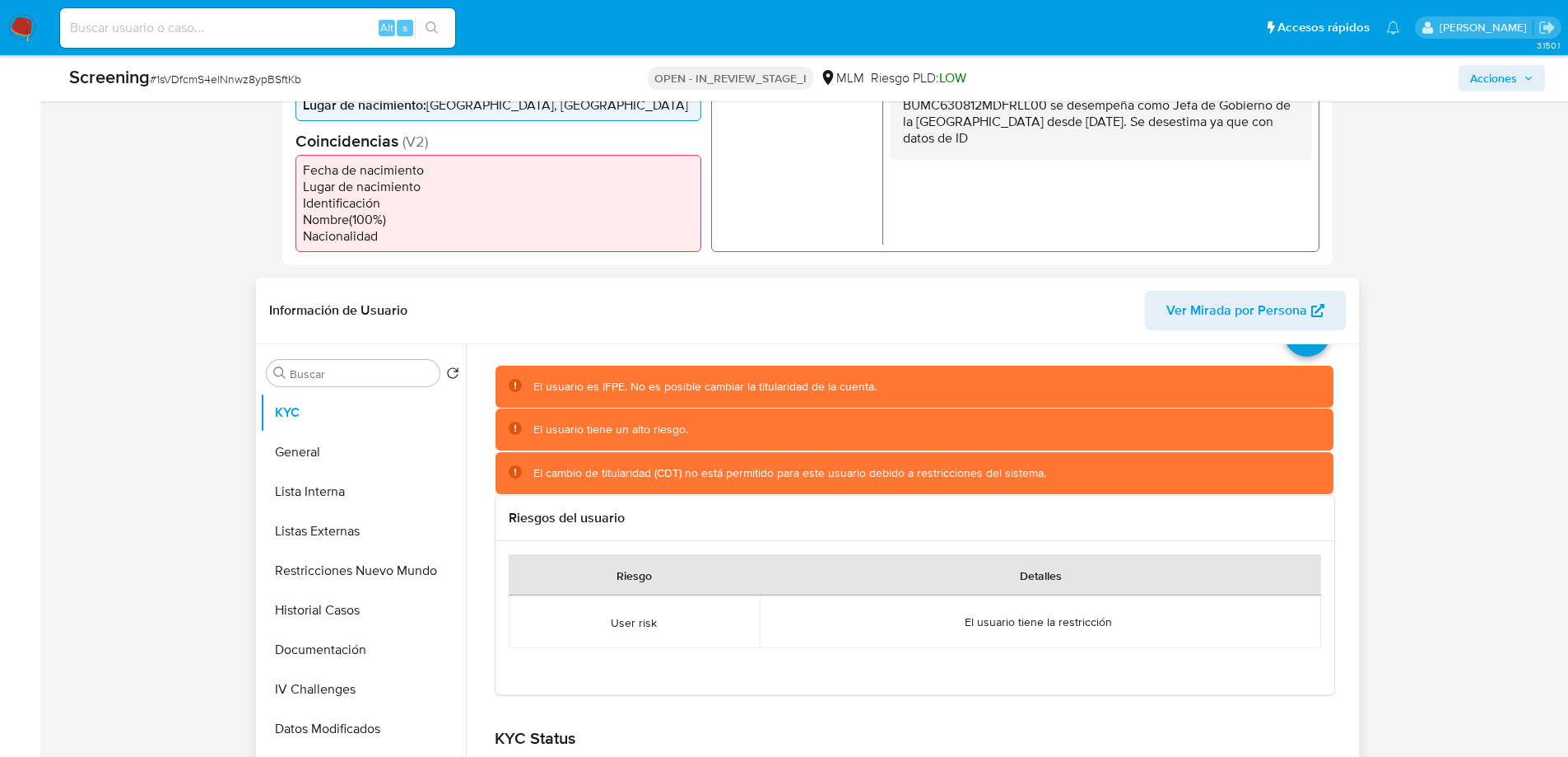
scroll to position [0, 0]
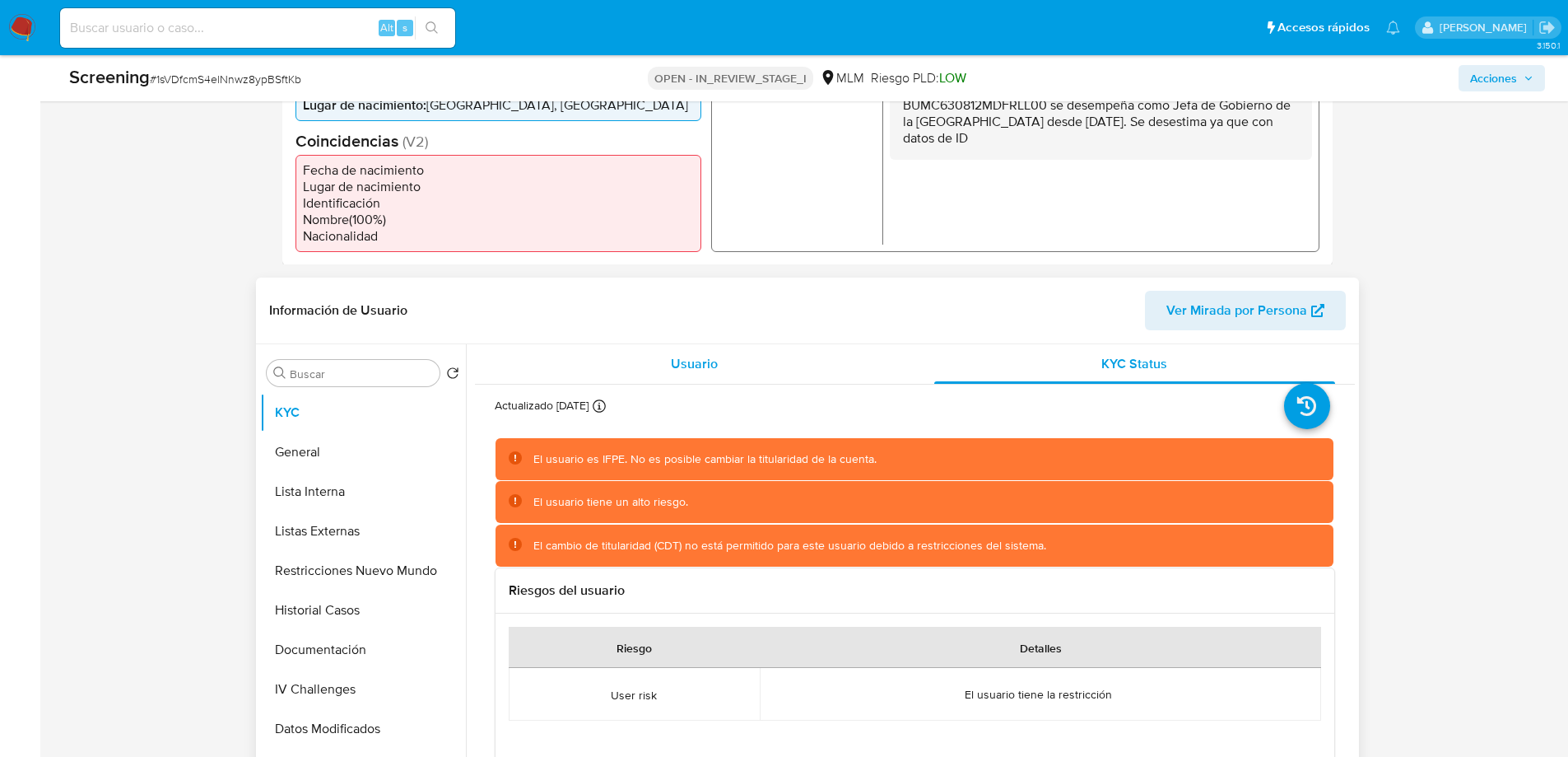
click at [677, 353] on div "Usuario" at bounding box center [695, 364] width 401 height 39
